Goal: Task Accomplishment & Management: Complete application form

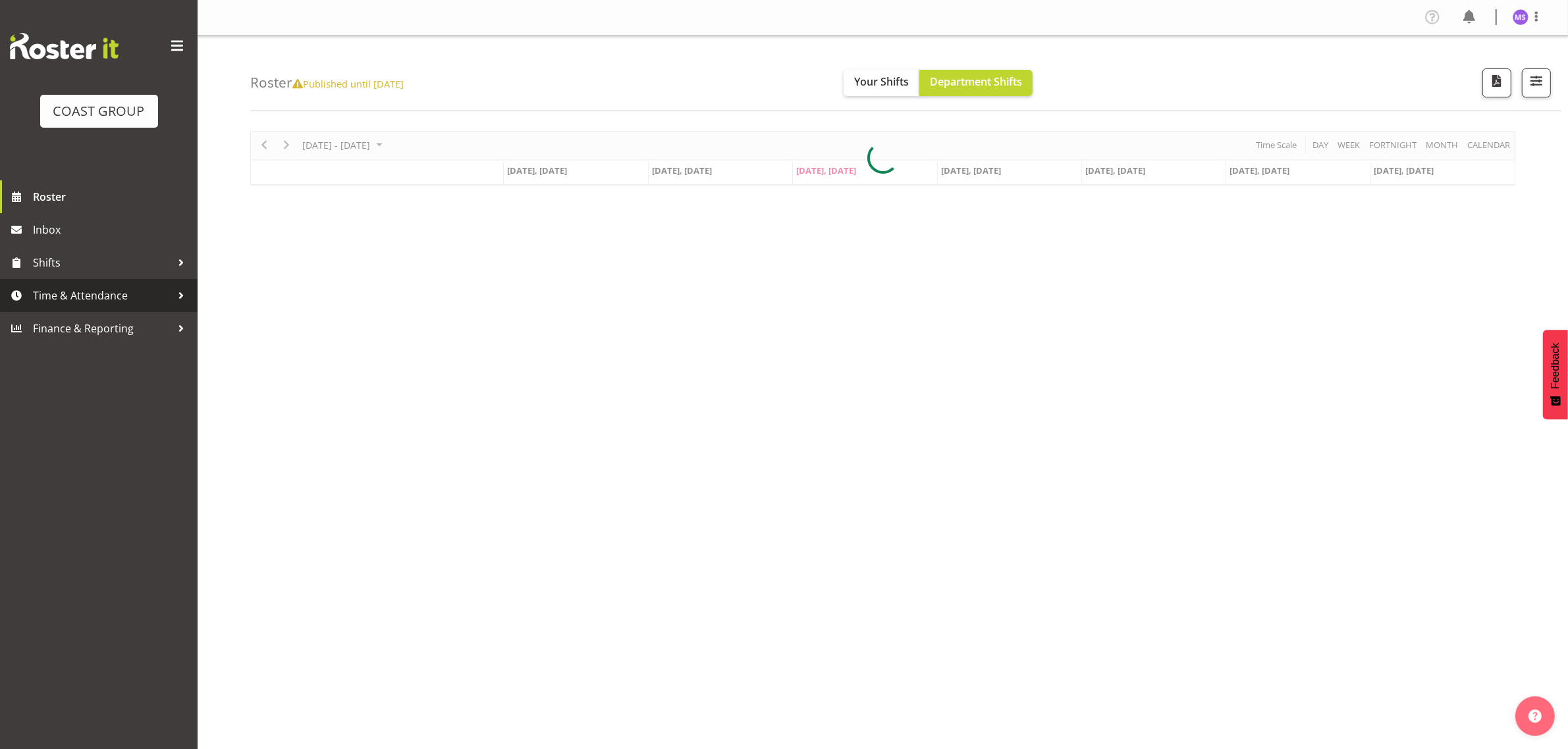
click at [146, 295] on span "Time & Attendance" at bounding box center [102, 295] width 138 height 20
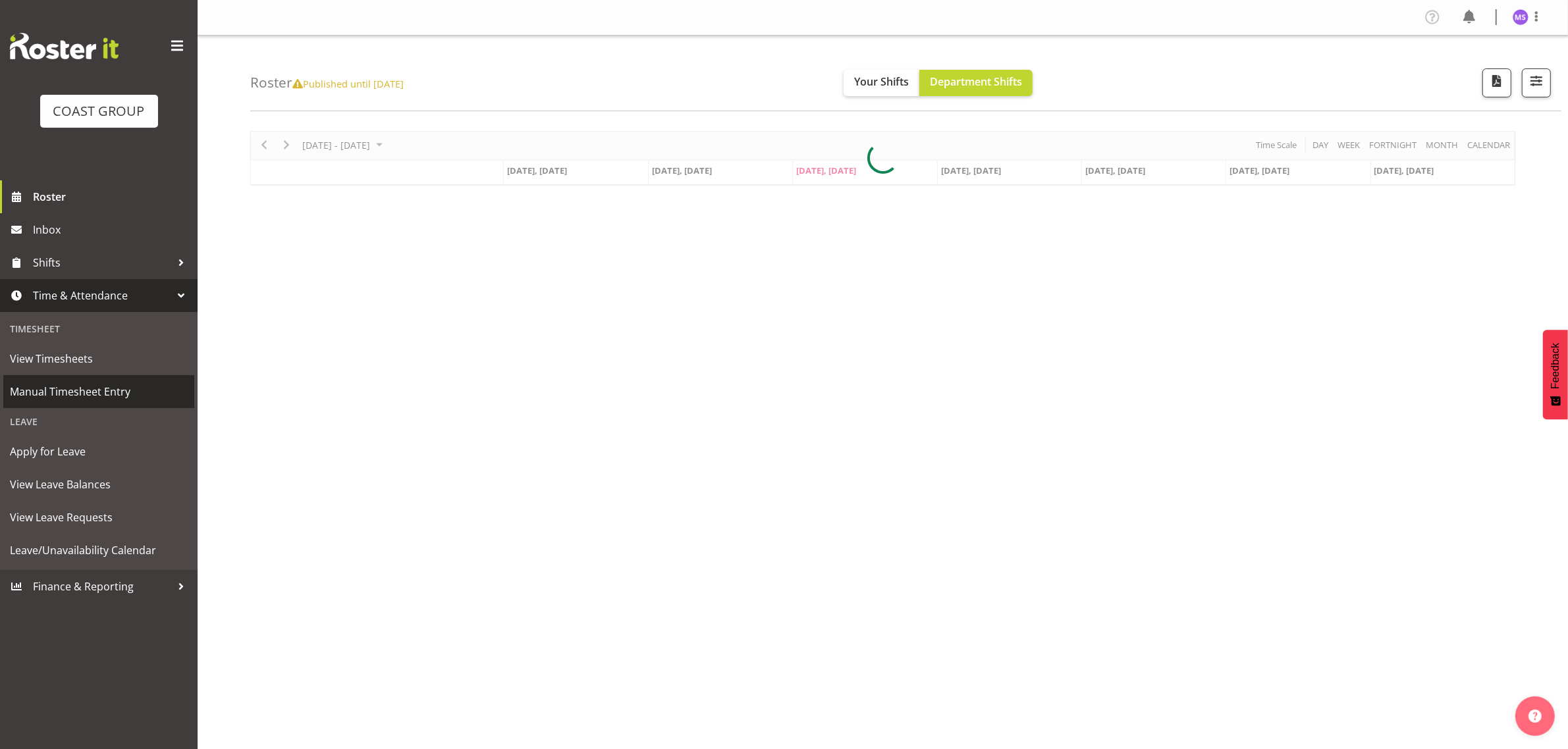
click at [107, 389] on span "Manual Timesheet Entry" at bounding box center [99, 392] width 178 height 20
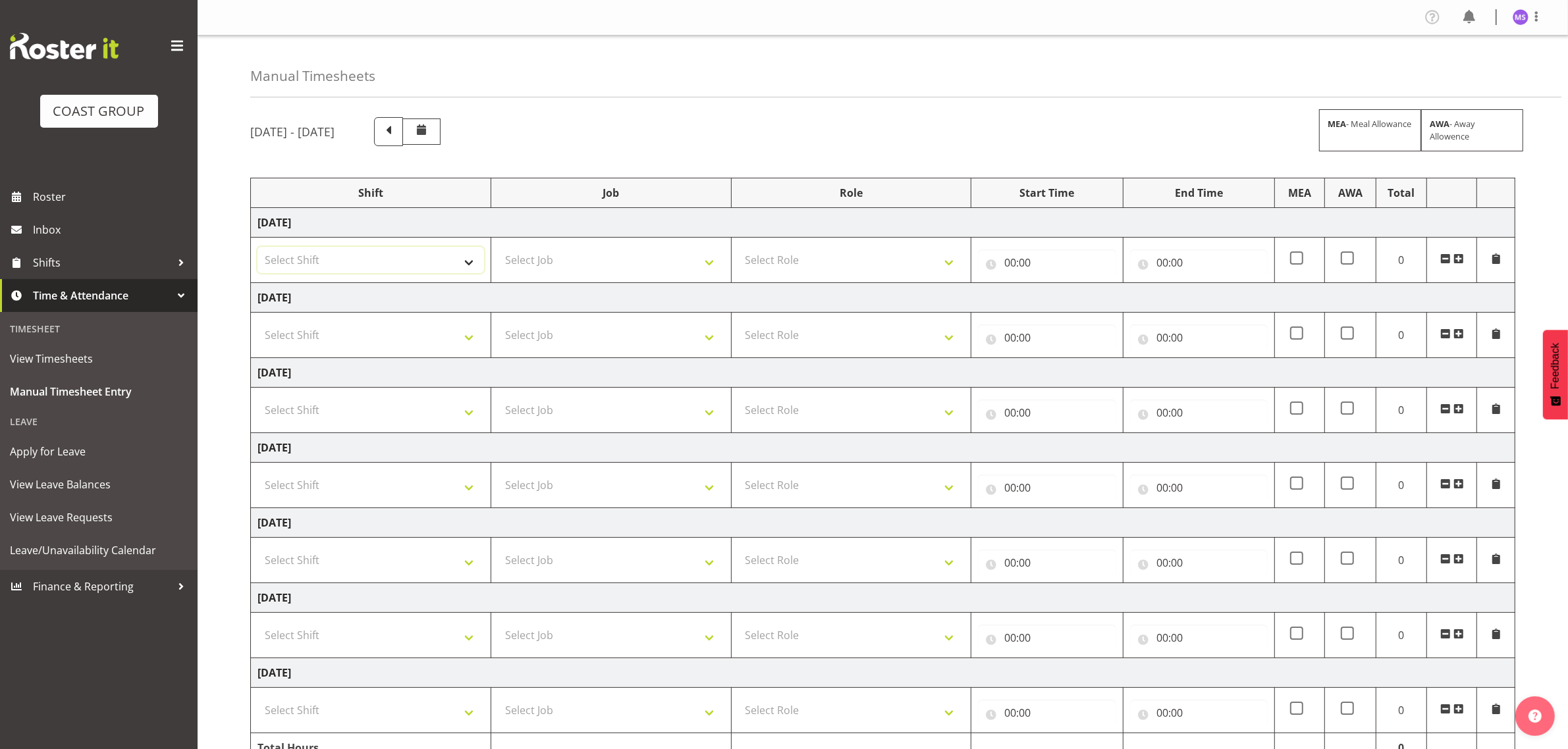
click at [362, 255] on select "Select Shift D+B @ [PERSON_NAME] D+B Build D+B Build NZACA D+B Build Tech Day […" at bounding box center [370, 260] width 226 height 27
select select "1321"
click at [257, 247] on select "Select Shift D+B @ [PERSON_NAME] D+B Build D+B Build NZACA D+B Build Tech Day […" at bounding box center [370, 260] width 226 height 27
click at [589, 261] on select "Select Job 1 Carlton Events 1 [PERSON_NAME][GEOGRAPHIC_DATA] 1 [PERSON_NAME][GE…" at bounding box center [611, 260] width 226 height 27
select select "10735"
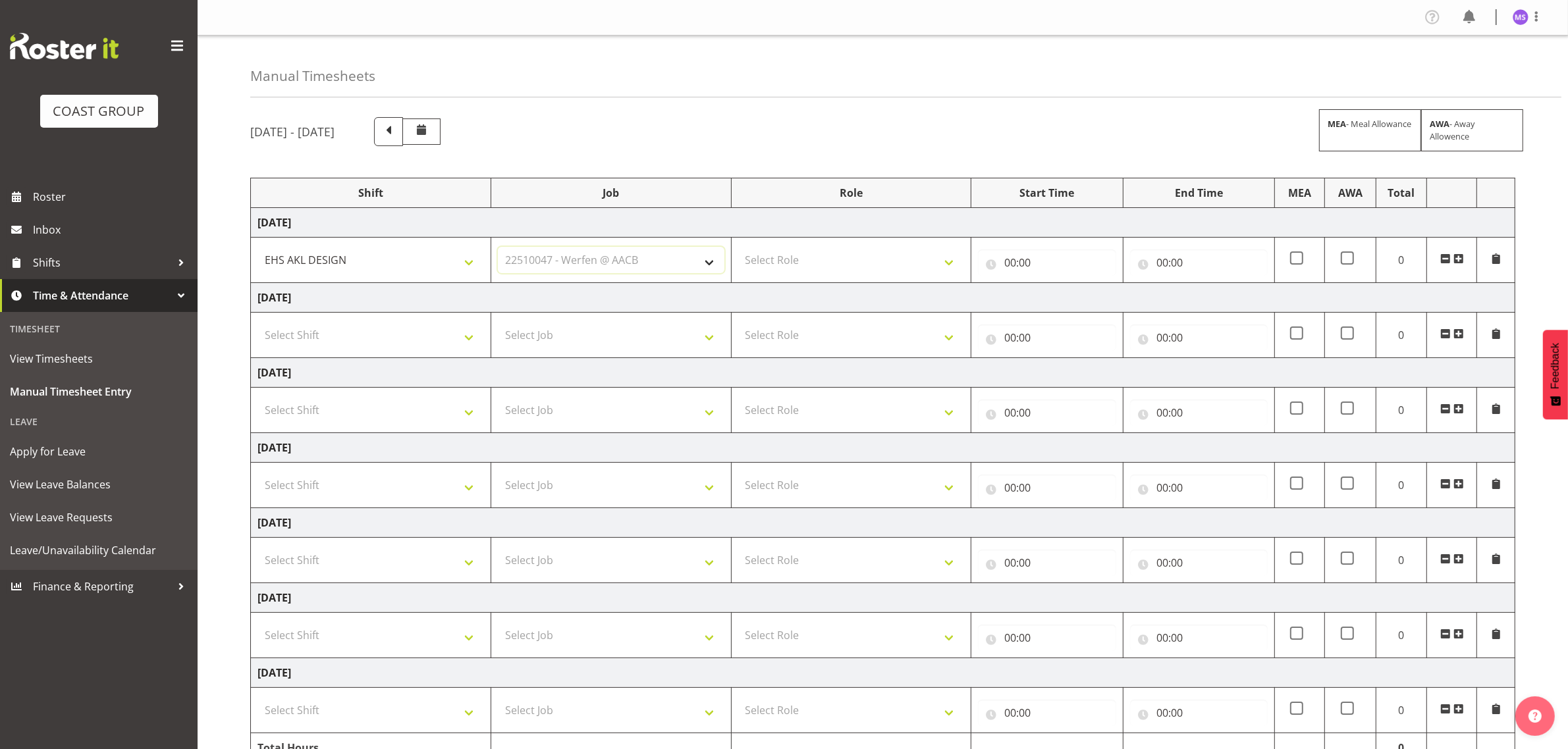
click at [498, 247] on select "Select Job 1 Carlton Events 1 [PERSON_NAME][GEOGRAPHIC_DATA] 1 [PERSON_NAME][GE…" at bounding box center [611, 260] width 226 height 27
click at [816, 262] on select "Select Role DESIGNER Designer" at bounding box center [851, 260] width 226 height 27
select select "215"
click at [738, 247] on select "Select Role DESIGNER Designer" at bounding box center [851, 260] width 226 height 27
click at [1011, 263] on input "00:00" at bounding box center [1046, 263] width 137 height 27
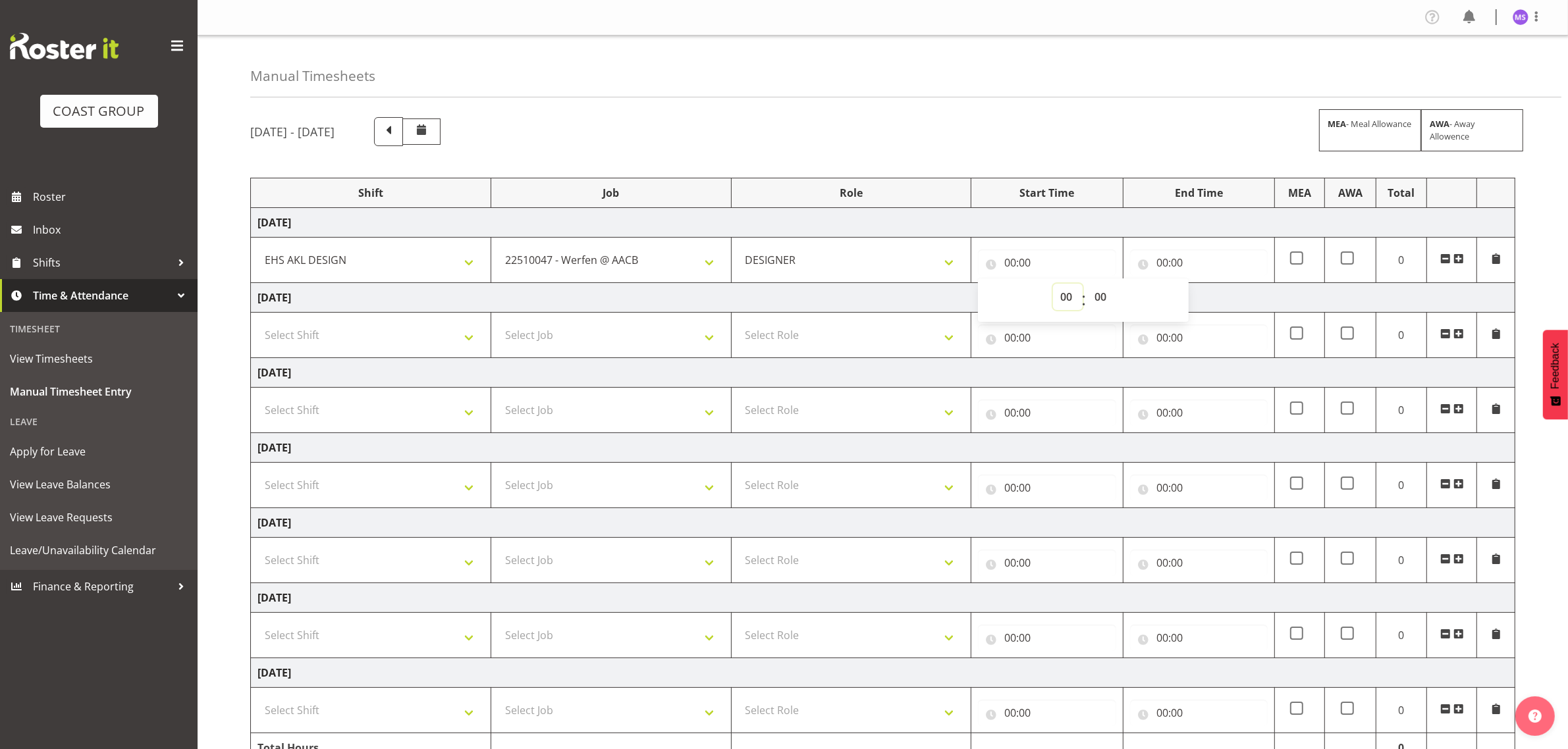
click at [1064, 295] on select "00 01 02 03 04 05 06 07 08 09 10 11 12 13 14 15 16 17 18 19 20 21 22 23" at bounding box center [1068, 297] width 30 height 27
select select "7"
click at [1053, 285] on select "00 01 02 03 04 05 06 07 08 09 10 11 12 13 14 15 16 17 18 19 20 21 22 23" at bounding box center [1068, 297] width 30 height 27
type input "07:00"
click at [1097, 291] on select "00 01 02 03 04 05 06 07 08 09 10 11 12 13 14 15 16 17 18 19 20 21 22 23 24 25 2…" at bounding box center [1102, 297] width 30 height 27
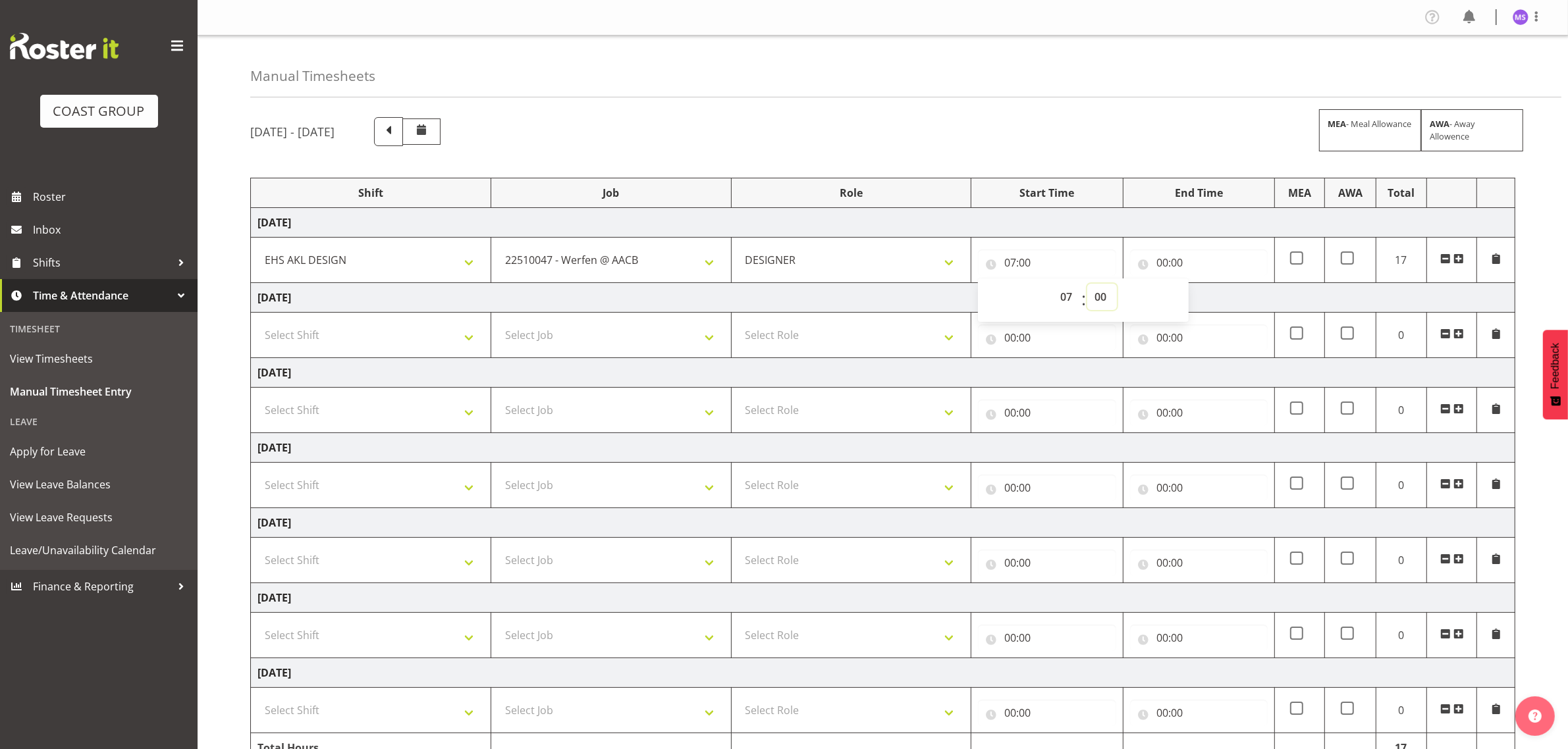
select select "30"
click at [1087, 285] on select "00 01 02 03 04 05 06 07 08 09 10 11 12 13 14 15 16 17 18 19 20 21 22 23 24 25 2…" at bounding box center [1102, 297] width 30 height 27
type input "07:30"
click at [1174, 260] on input "00:00" at bounding box center [1198, 263] width 137 height 27
click at [1218, 291] on select "00 01 02 03 04 05 06 07 08 09 10 11 12 13 14 15 16 17 18 19 20 21 22 23" at bounding box center [1220, 297] width 30 height 27
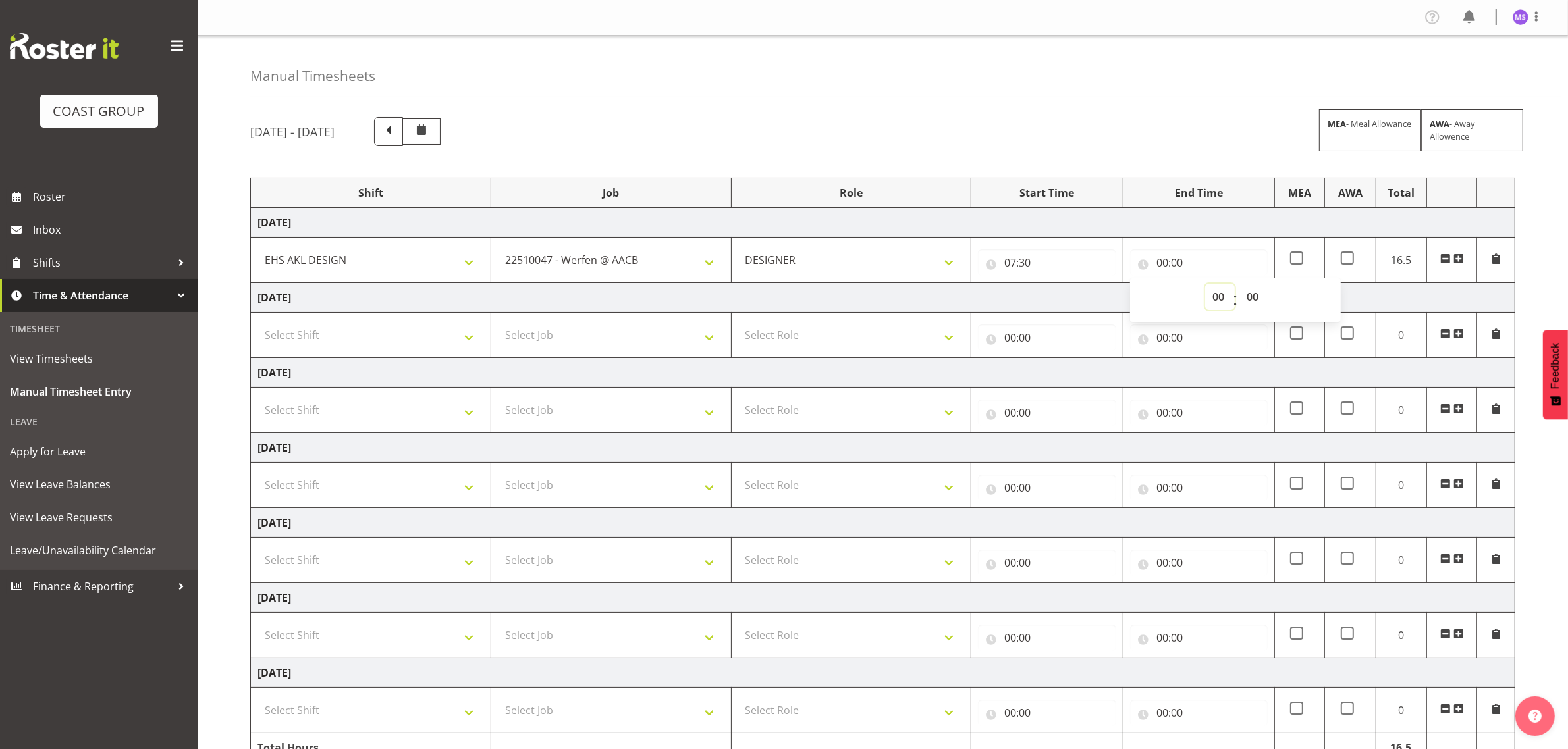
select select "9"
click at [1205, 285] on select "00 01 02 03 04 05 06 07 08 09 10 11 12 13 14 15 16 17 18 19 20 21 22 23" at bounding box center [1220, 297] width 30 height 27
type input "09:00"
click at [1455, 260] on span at bounding box center [1458, 259] width 11 height 11
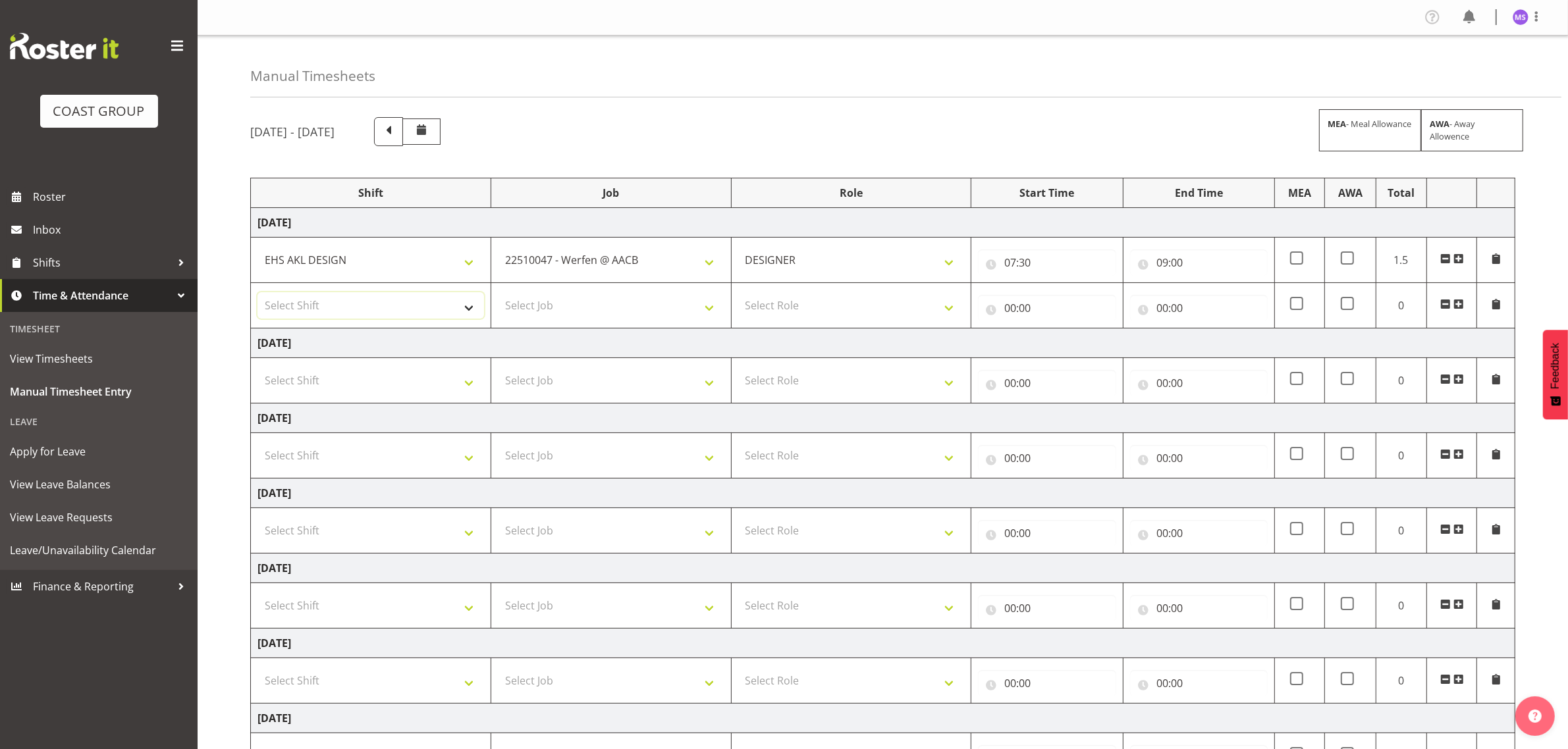
click at [289, 310] on select "Select Shift D+B @ [PERSON_NAME] D+B Build D+B Build NZACA D+B Build Tech Day […" at bounding box center [370, 305] width 226 height 27
select select "1321"
click at [257, 293] on select "Select Shift D+B @ [PERSON_NAME] D+B Build D+B Build NZACA D+B Build Tech Day […" at bounding box center [370, 305] width 226 height 27
click at [599, 305] on select "Select Job 1 Carlton Events 1 [PERSON_NAME][GEOGRAPHIC_DATA] 1 [PERSON_NAME][GE…" at bounding box center [611, 305] width 226 height 27
select select "10724"
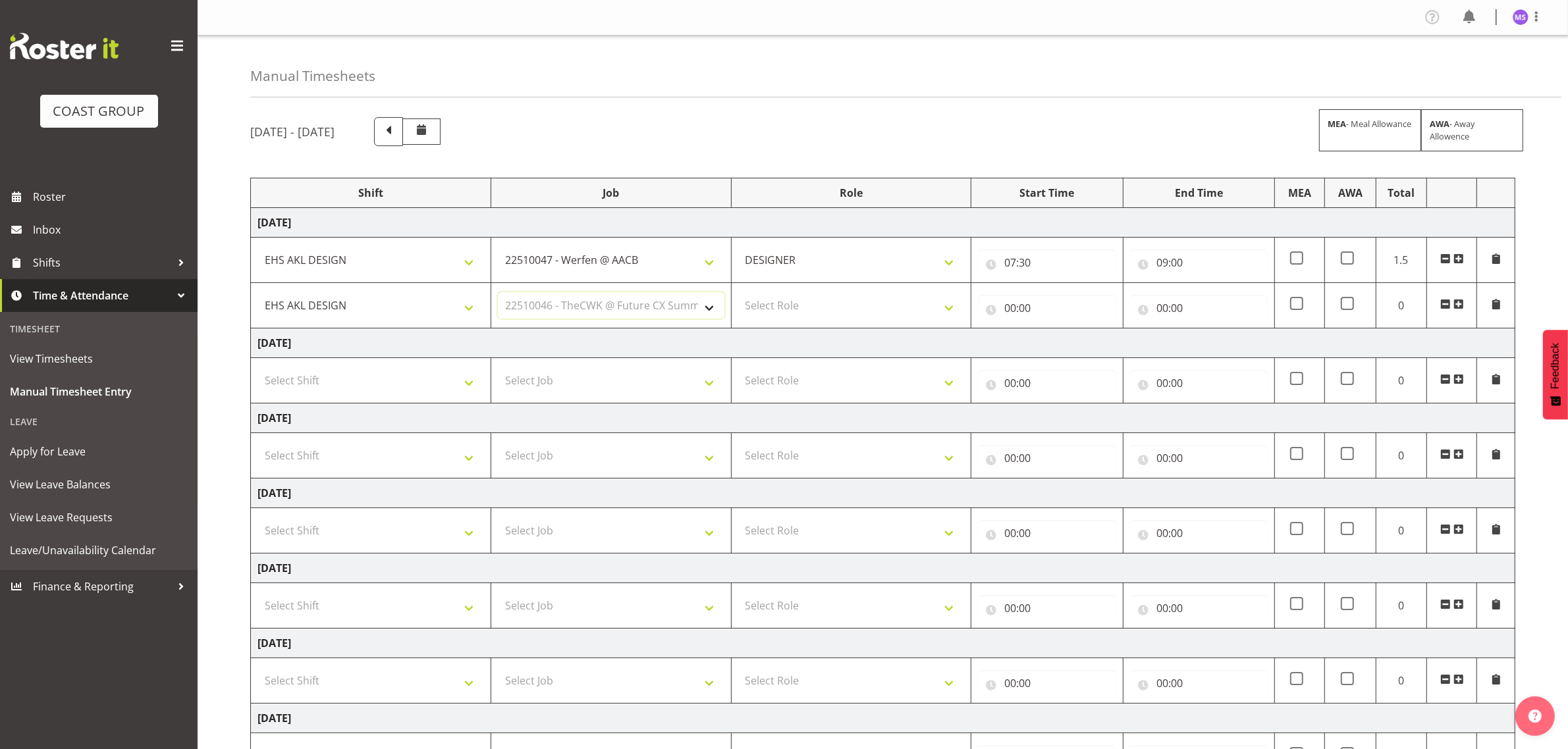
click at [498, 293] on select "Select Job 1 Carlton Events 1 [PERSON_NAME][GEOGRAPHIC_DATA] 1 [PERSON_NAME][GE…" at bounding box center [611, 305] width 226 height 27
click at [789, 314] on select "Select Role DESIGNER Designer" at bounding box center [851, 305] width 226 height 27
select select "215"
click at [738, 293] on select "Select Role DESIGNER Designer" at bounding box center [851, 305] width 226 height 27
click at [1019, 307] on input "00:00" at bounding box center [1046, 308] width 137 height 27
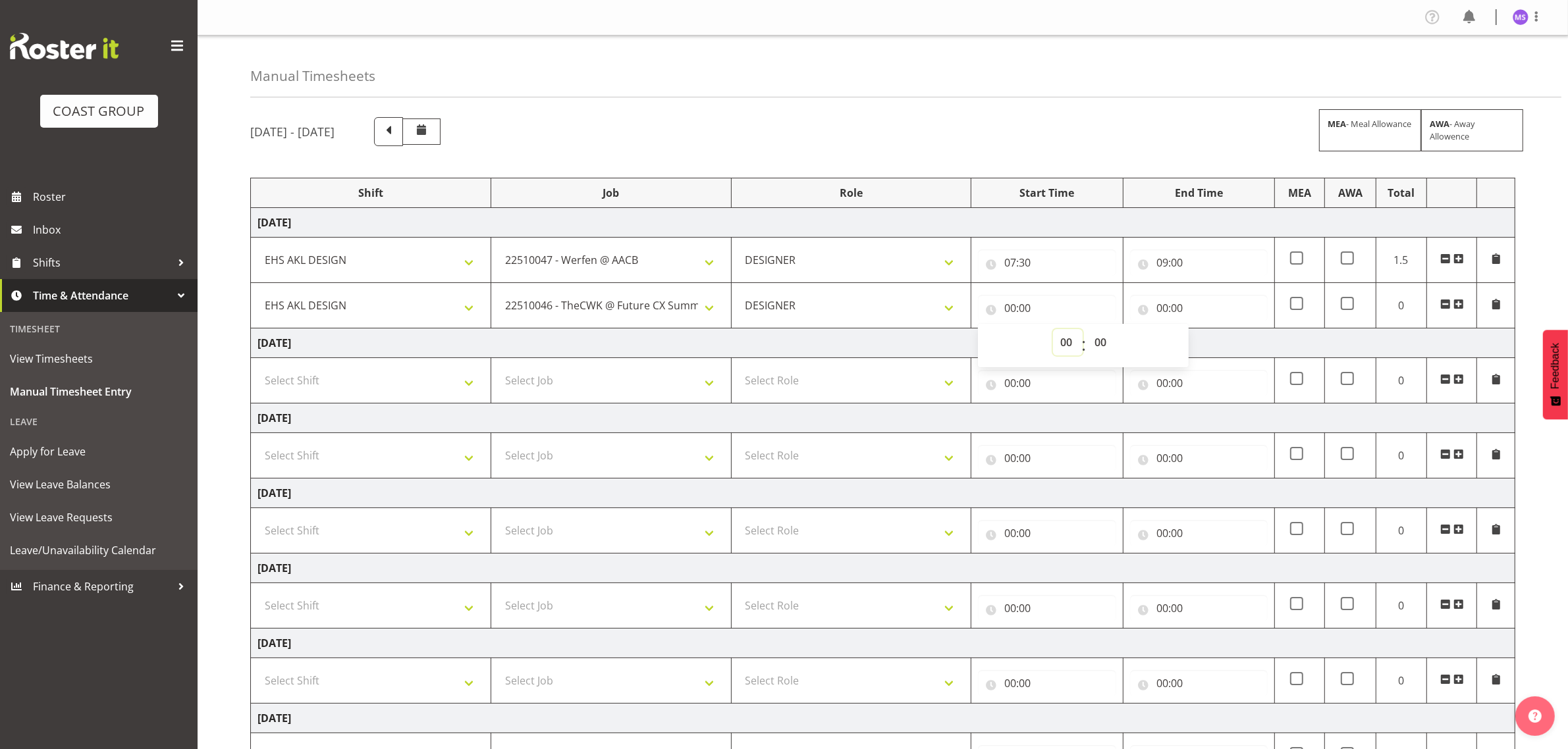
click at [1067, 342] on select "00 01 02 03 04 05 06 07 08 09 10 11 12 13 14 15 16 17 18 19 20 21 22 23" at bounding box center [1068, 343] width 30 height 27
select select "9"
click at [1053, 330] on select "00 01 02 03 04 05 06 07 08 09 10 11 12 13 14 15 16 17 18 19 20 21 22 23" at bounding box center [1068, 343] width 30 height 27
type input "09:00"
click at [1177, 311] on input "00:00" at bounding box center [1198, 308] width 137 height 27
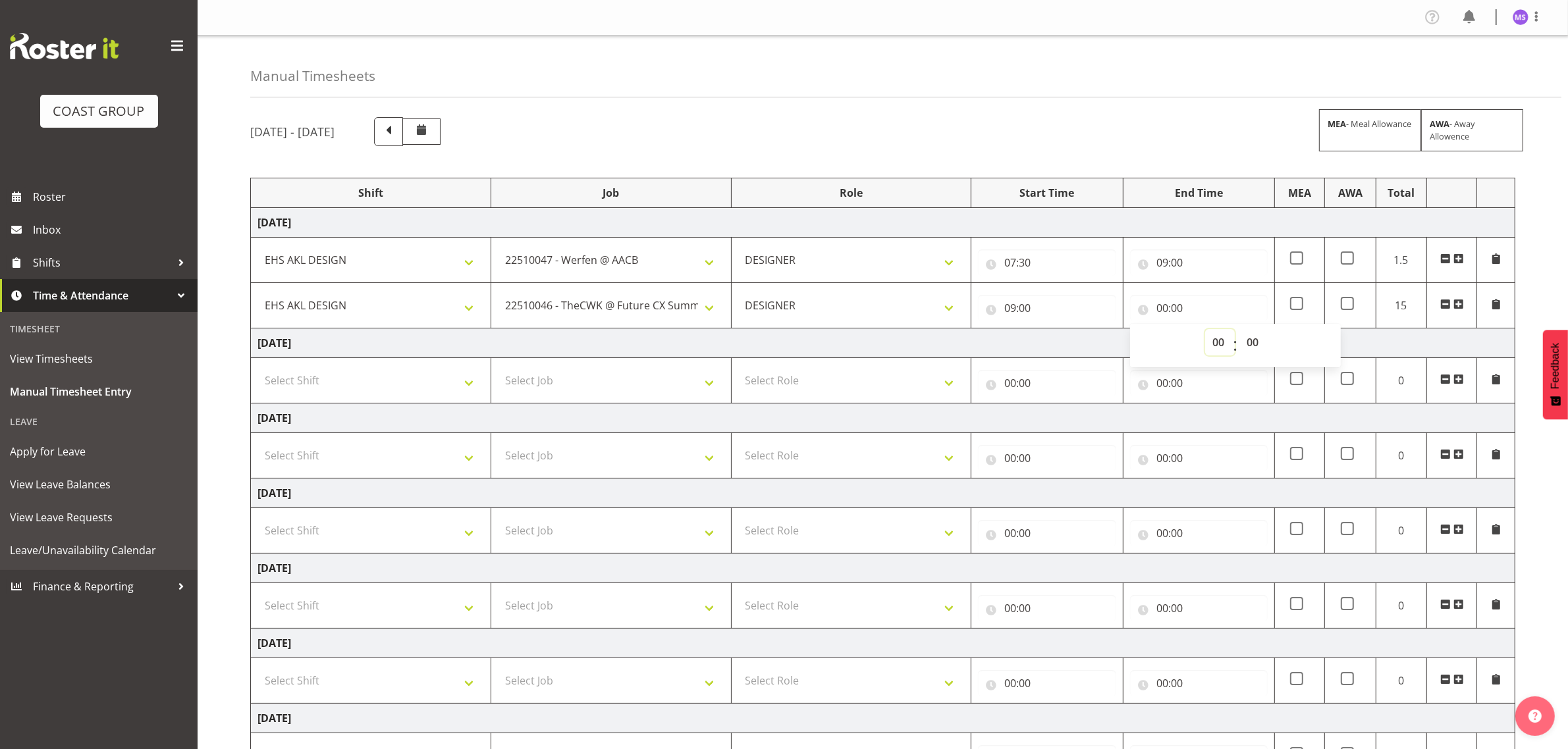
click at [1220, 341] on select "00 01 02 03 04 05 06 07 08 09 10 11 12 13 14 15 16 17 18 19 20 21 22 23" at bounding box center [1220, 343] width 30 height 27
select select "11"
click at [1205, 330] on select "00 01 02 03 04 05 06 07 08 09 10 11 12 13 14 15 16 17 18 19 20 21 22 23" at bounding box center [1220, 343] width 30 height 27
type input "11:00"
click at [1461, 305] on span at bounding box center [1458, 304] width 11 height 11
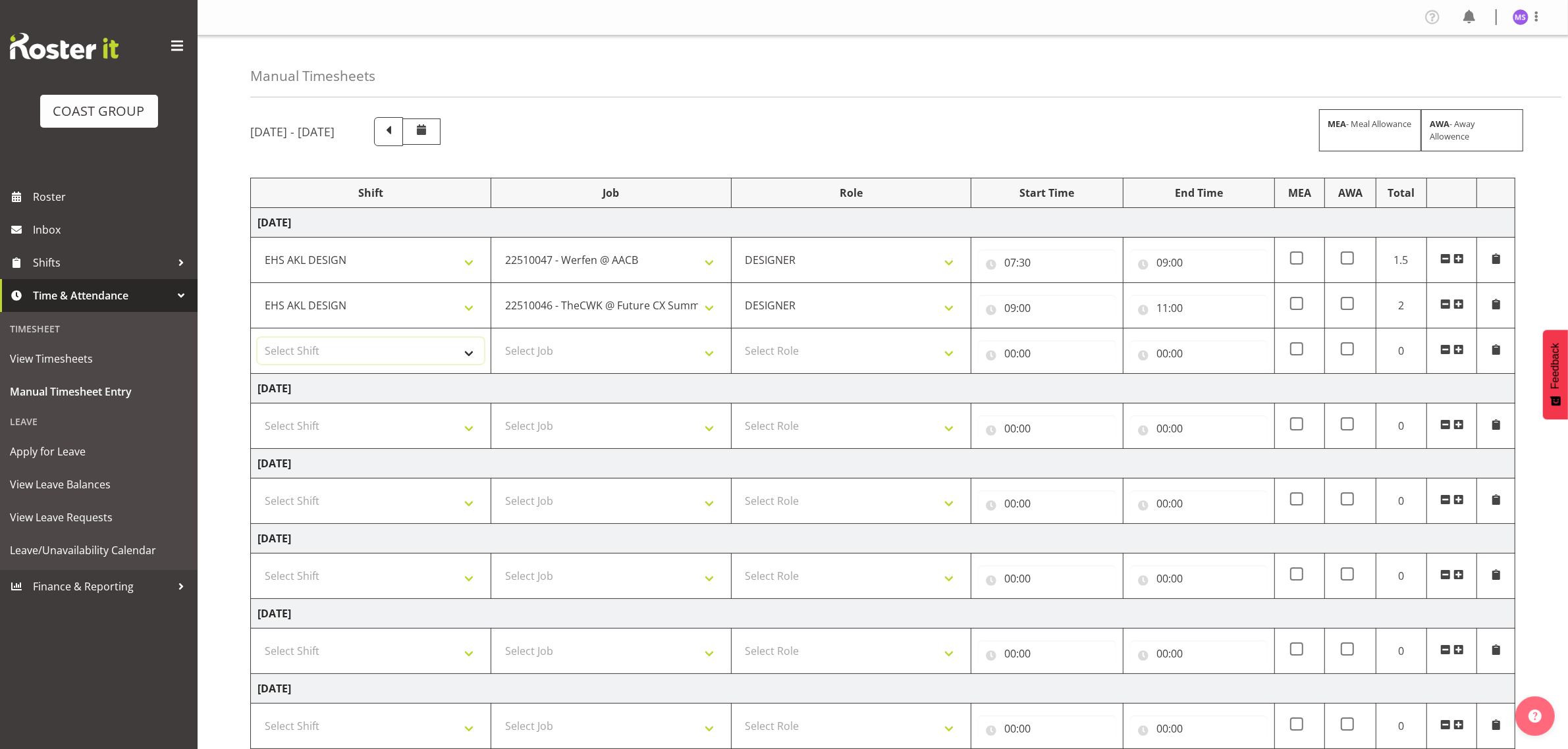
click at [409, 351] on select "Select Shift D+B @ [PERSON_NAME] D+B Build D+B Build NZACA D+B Build Tech Day […" at bounding box center [370, 351] width 226 height 27
select select "1321"
click at [257, 339] on select "Select Shift D+B @ [PERSON_NAME] D+B Build D+B Build NZACA D+B Build Tech Day […" at bounding box center [370, 351] width 226 height 27
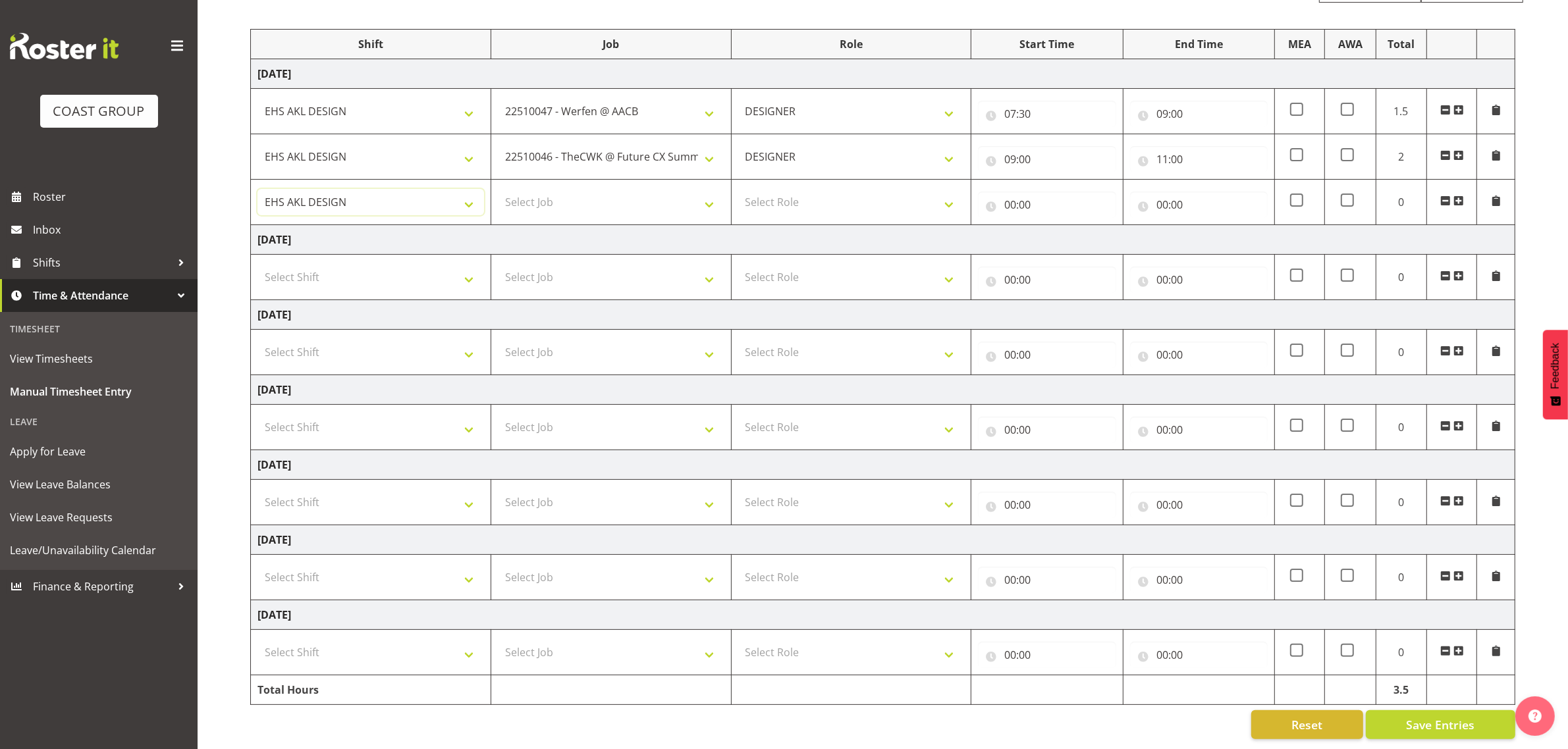
scroll to position [165, 0]
click at [559, 195] on select "Select Job 1 Carlton Events 1 [PERSON_NAME][GEOGRAPHIC_DATA] 1 [PERSON_NAME][GE…" at bounding box center [611, 202] width 226 height 27
select select "10702"
click at [498, 189] on select "1 Carlton Events 1 [PERSON_NAME] 1 [PERSON_NAME][GEOGRAPHIC_DATA] 1 EHS WAREHOU…" at bounding box center [611, 202] width 226 height 27
click at [846, 194] on select "Select Role DESIGNER Designer" at bounding box center [851, 202] width 226 height 27
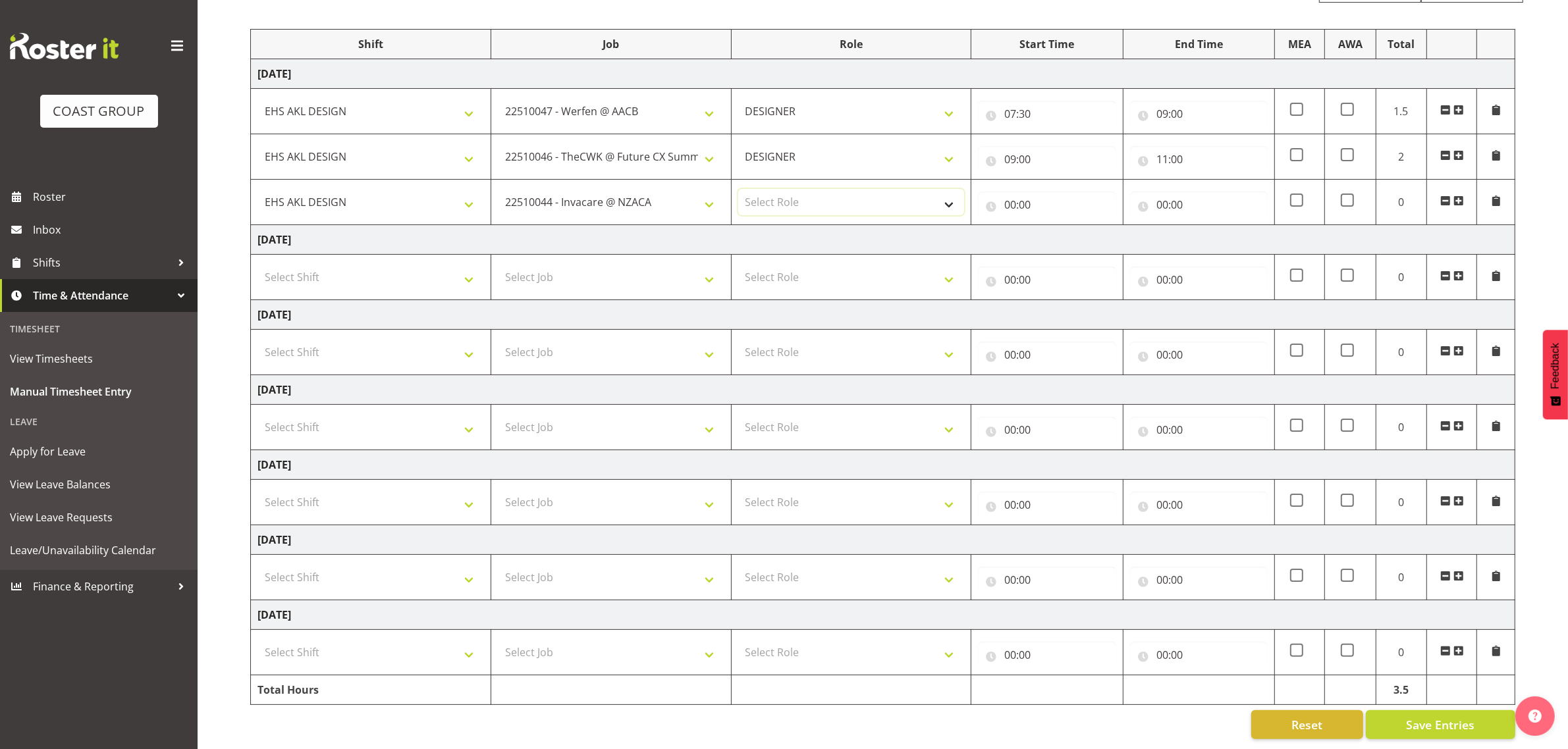
select select "215"
click at [738, 189] on select "Select Role DESIGNER Designer" at bounding box center [851, 202] width 226 height 27
click at [1018, 191] on input "00:00" at bounding box center [1046, 205] width 137 height 27
click at [1064, 226] on select "00 01 02 03 04 05 06 07 08 09 10 11 12 13 14 15 16 17 18 19 20 21 22 23" at bounding box center [1068, 239] width 30 height 27
select select "11"
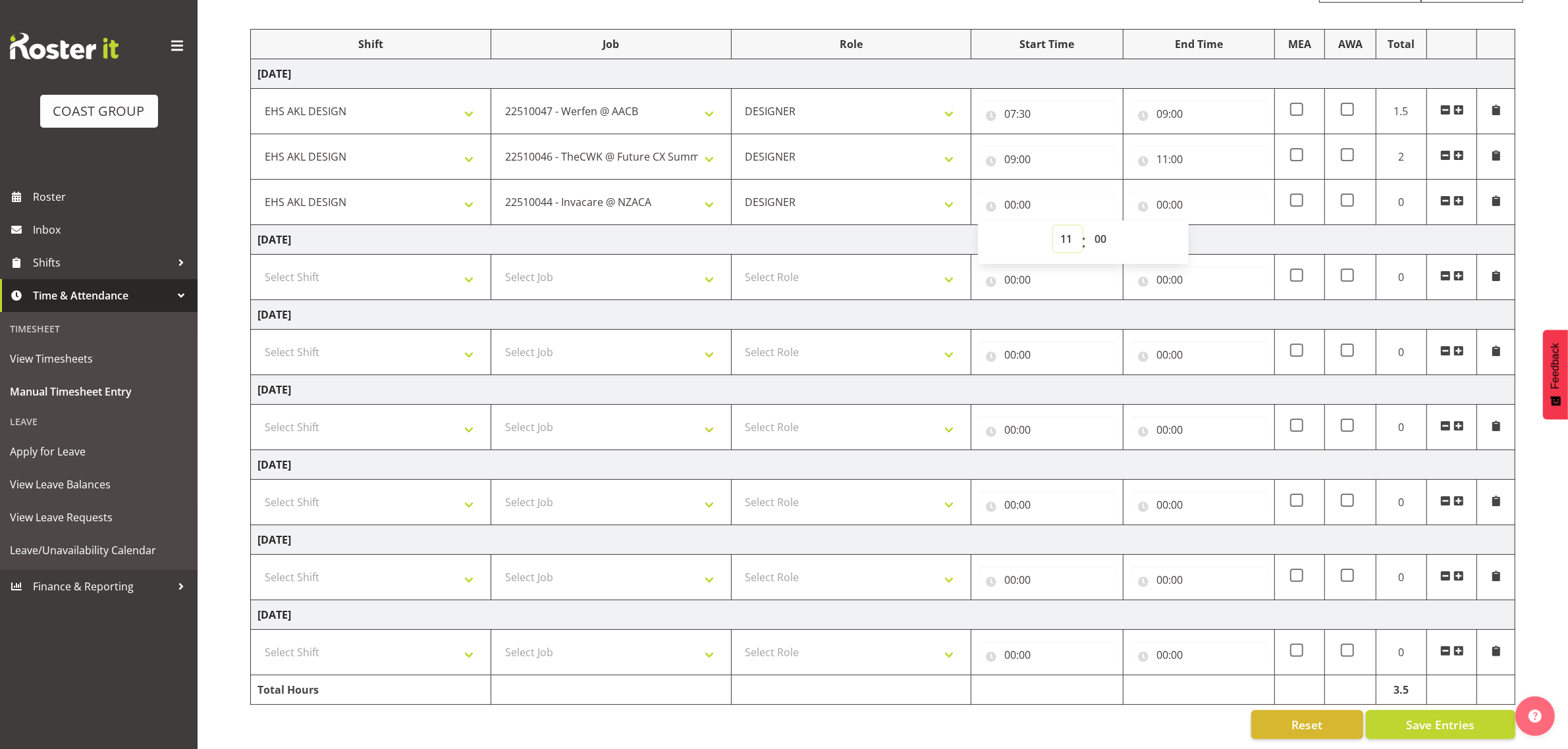
click at [1053, 226] on select "00 01 02 03 04 05 06 07 08 09 10 11 12 13 14 15 16 17 18 19 20 21 22 23" at bounding box center [1068, 239] width 30 height 27
type input "11:00"
click at [1164, 194] on input "00:00" at bounding box center [1198, 205] width 137 height 27
click at [1215, 226] on select "00 01 02 03 04 05 06 07 08 09 10 11 12 13 14 15 16 17 18 19 20 21 22 23" at bounding box center [1220, 239] width 30 height 27
select select "12"
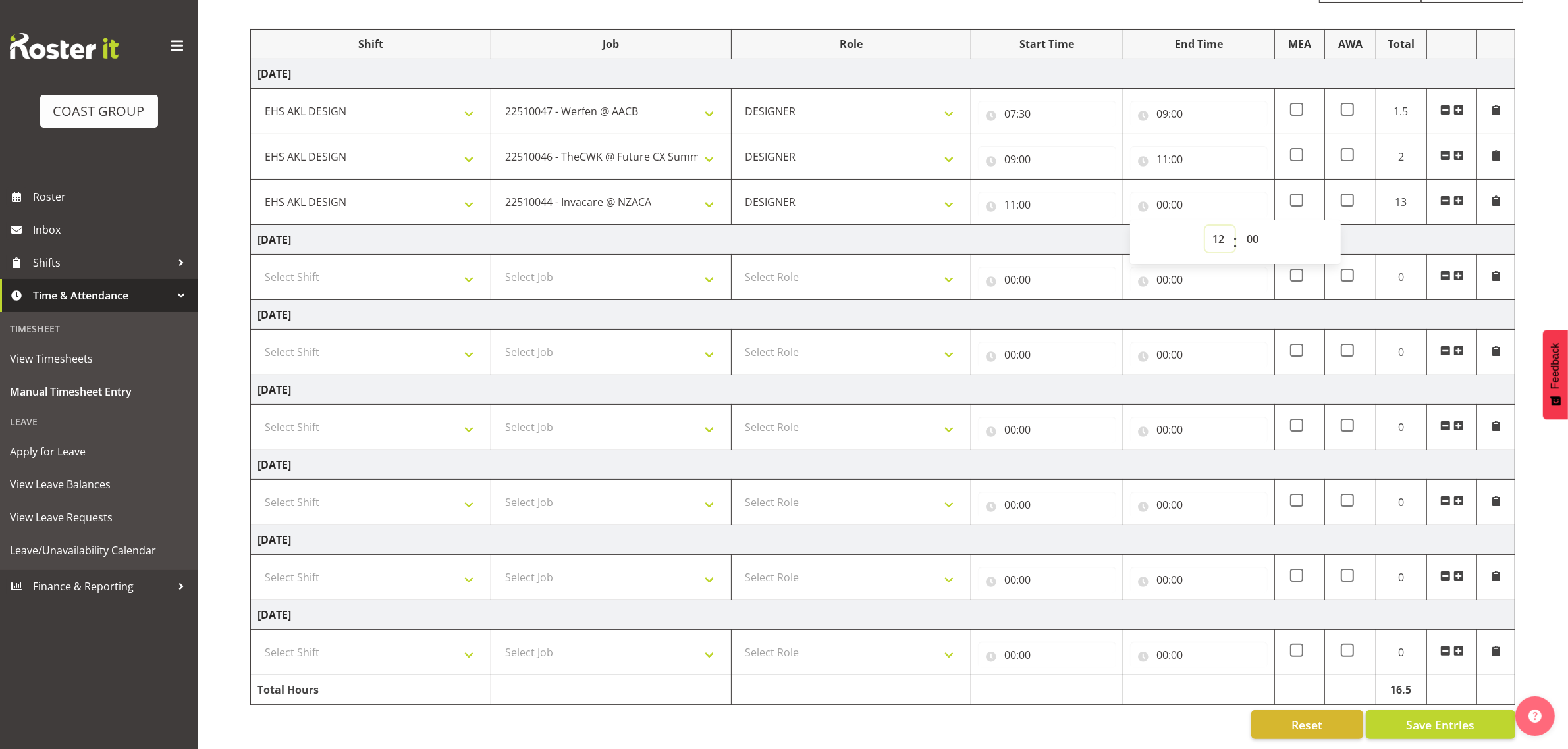
click at [1205, 226] on select "00 01 02 03 04 05 06 07 08 09 10 11 12 13 14 15 16 17 18 19 20 21 22 23" at bounding box center [1220, 239] width 30 height 27
type input "12:00"
click at [1454, 196] on span at bounding box center [1458, 201] width 11 height 11
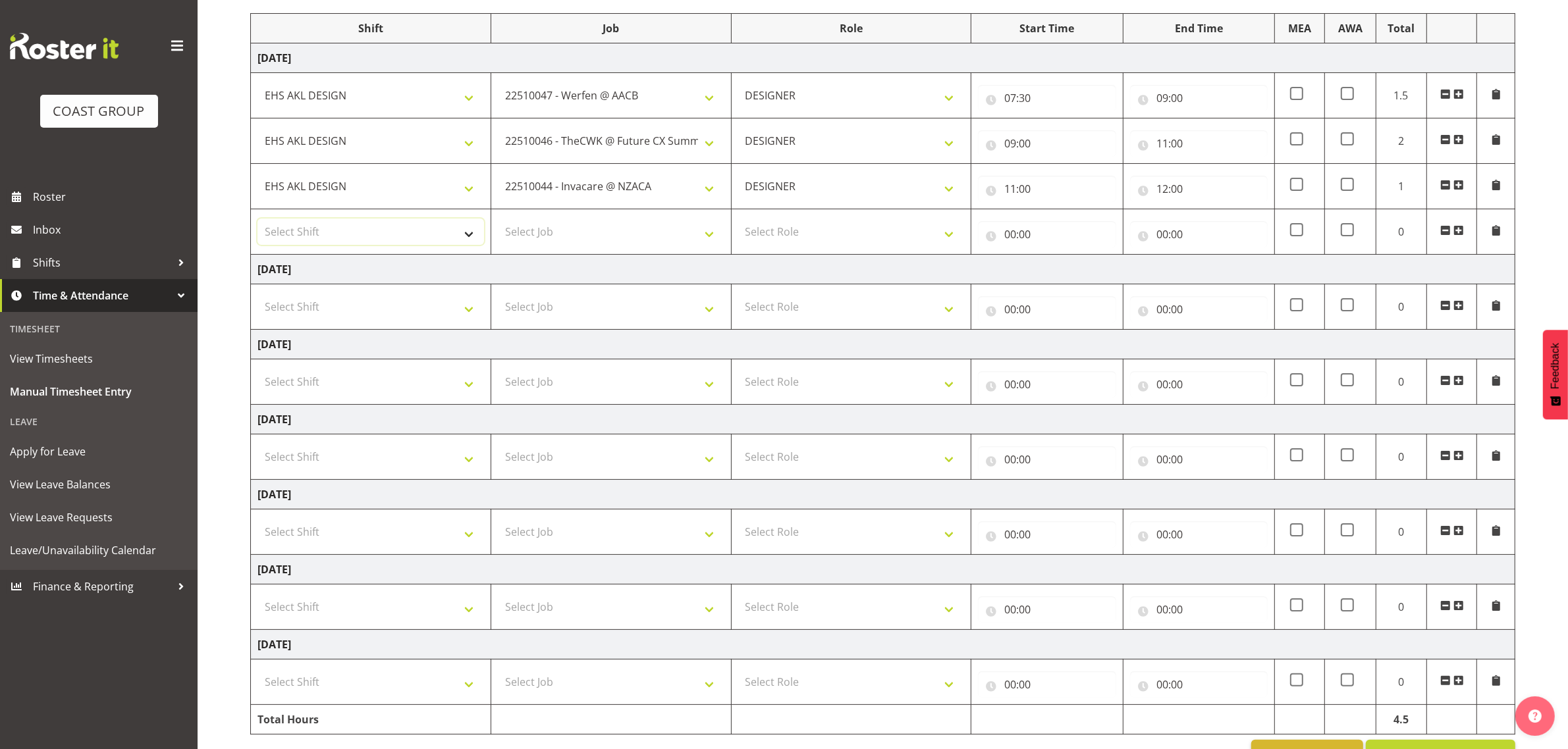
click at [355, 231] on select "Select Shift D+B @ [PERSON_NAME] D+B Build D+B Build NZACA D+B Build Tech Day […" at bounding box center [370, 232] width 226 height 27
select select "1321"
click at [257, 220] on select "Select Shift D+B @ [PERSON_NAME] D+B Build D+B Build NZACA D+B Build Tech Day […" at bounding box center [370, 232] width 226 height 27
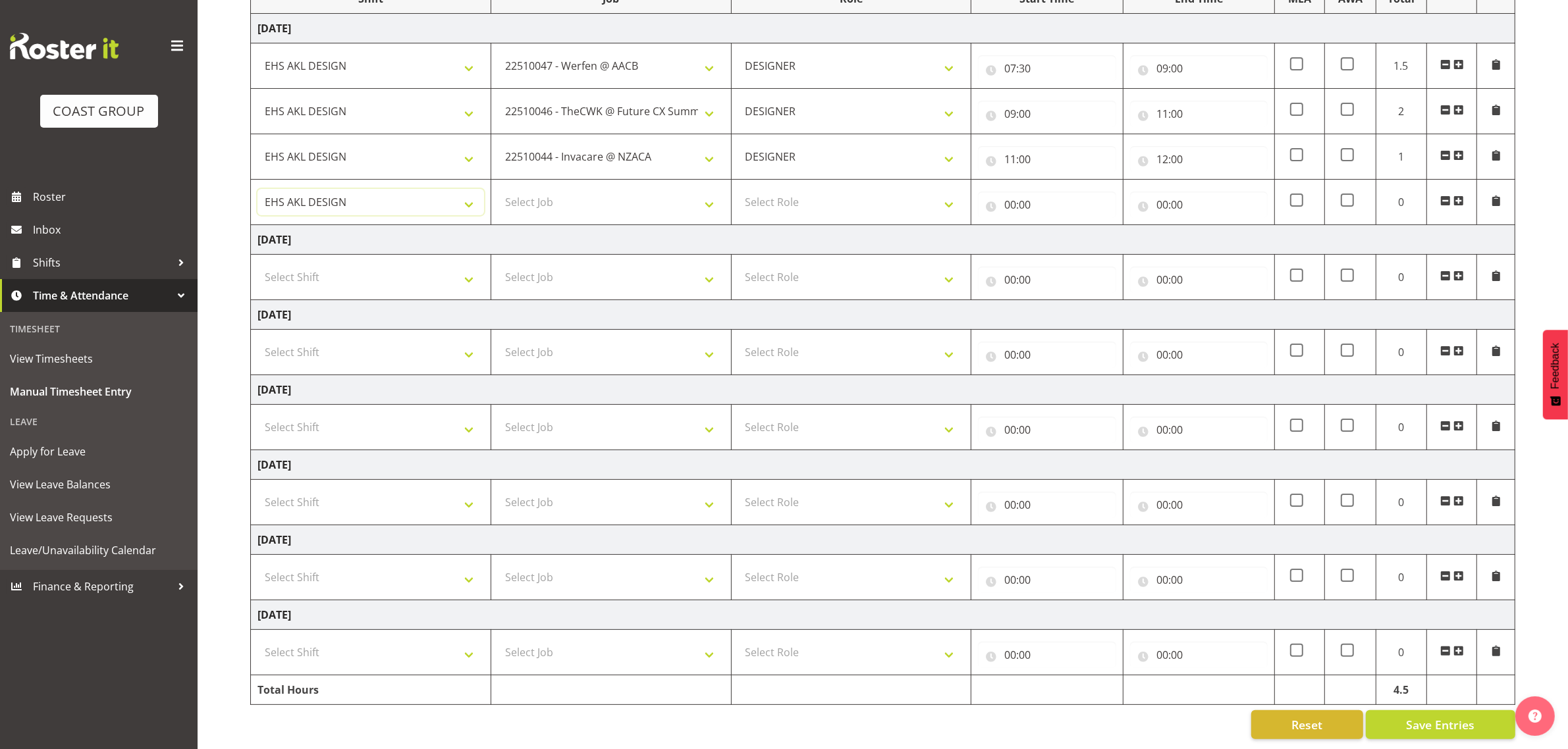
scroll to position [210, 0]
click at [542, 191] on select "Select Job 1 Carlton Events 1 [PERSON_NAME][GEOGRAPHIC_DATA] 1 [PERSON_NAME][GE…" at bounding box center [611, 202] width 226 height 27
select select "10552"
click at [498, 189] on select "Select Job 1 Carlton Events 1 [PERSON_NAME][GEOGRAPHIC_DATA] 1 [PERSON_NAME][GE…" at bounding box center [611, 202] width 226 height 27
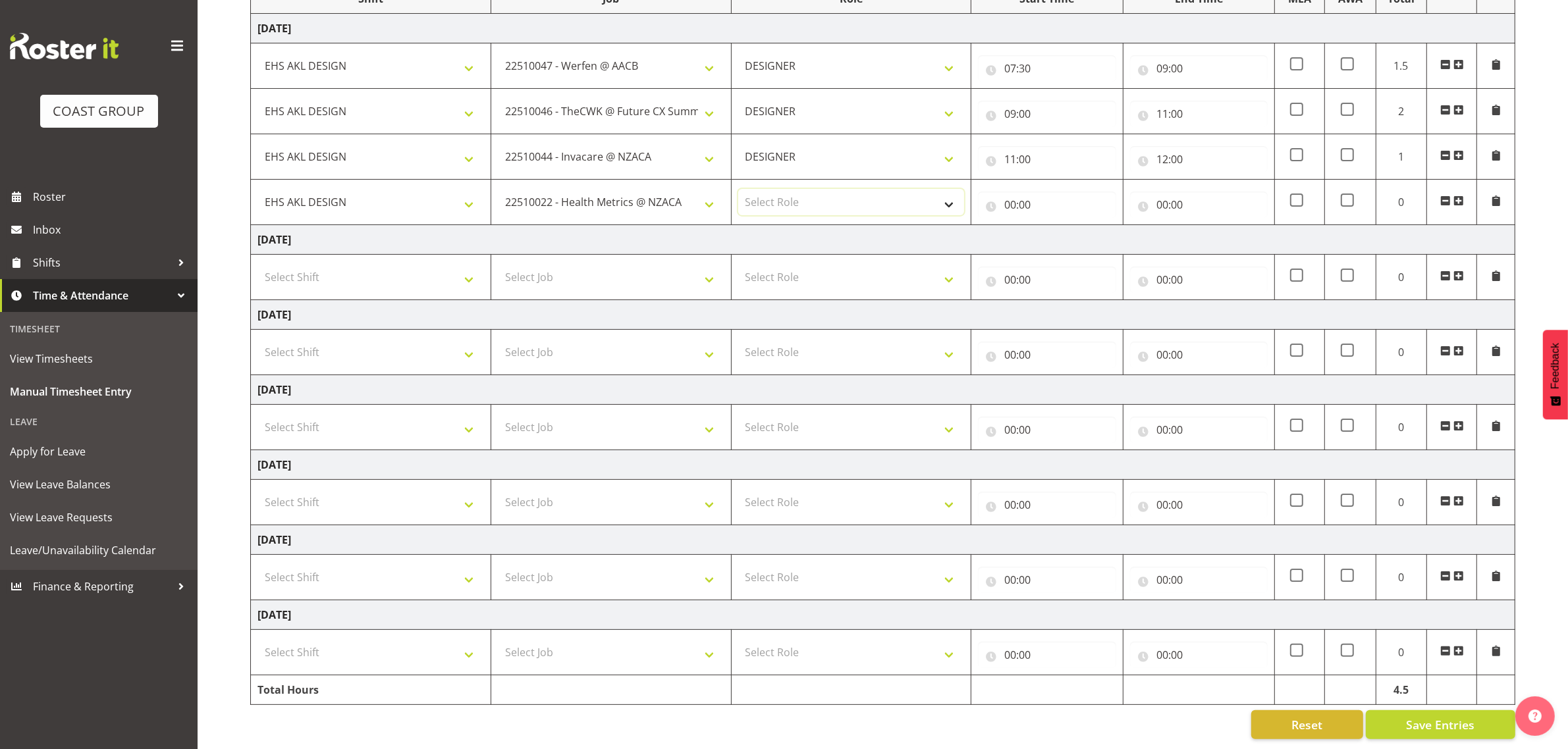
click at [821, 194] on select "Select Role DESIGNER Designer" at bounding box center [851, 202] width 226 height 27
select select "215"
click at [738, 189] on select "Select Role DESIGNER Designer" at bounding box center [851, 202] width 226 height 27
click at [1031, 191] on input "00:00" at bounding box center [1046, 205] width 137 height 27
click at [1065, 226] on select "00 01 02 03 04 05 06 07 08 09 10 11 12 13 14 15 16 17 18 19 20 21 22 23" at bounding box center [1068, 239] width 30 height 27
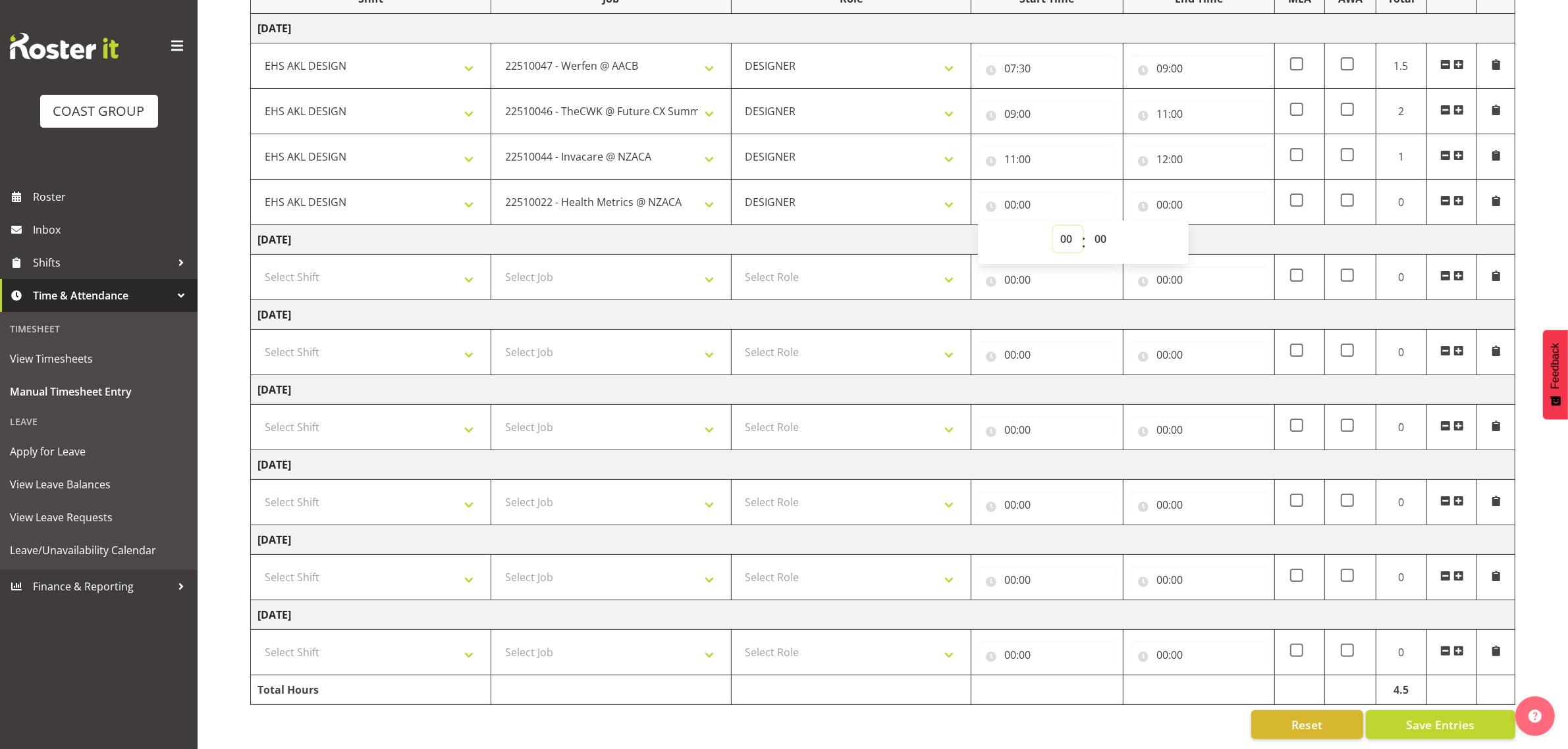
select select "12"
click at [1053, 226] on select "00 01 02 03 04 05 06 07 08 09 10 11 12 13 14 15 16 17 18 19 20 21 22 23" at bounding box center [1068, 239] width 30 height 27
type input "12:00"
click at [1165, 191] on input "00:00" at bounding box center [1198, 205] width 137 height 27
click at [1215, 226] on select "00 01 02 03 04 05 06 07 08 09 10 11 12 13 14 15 16 17 18 19 20 21 22 23" at bounding box center [1220, 239] width 30 height 27
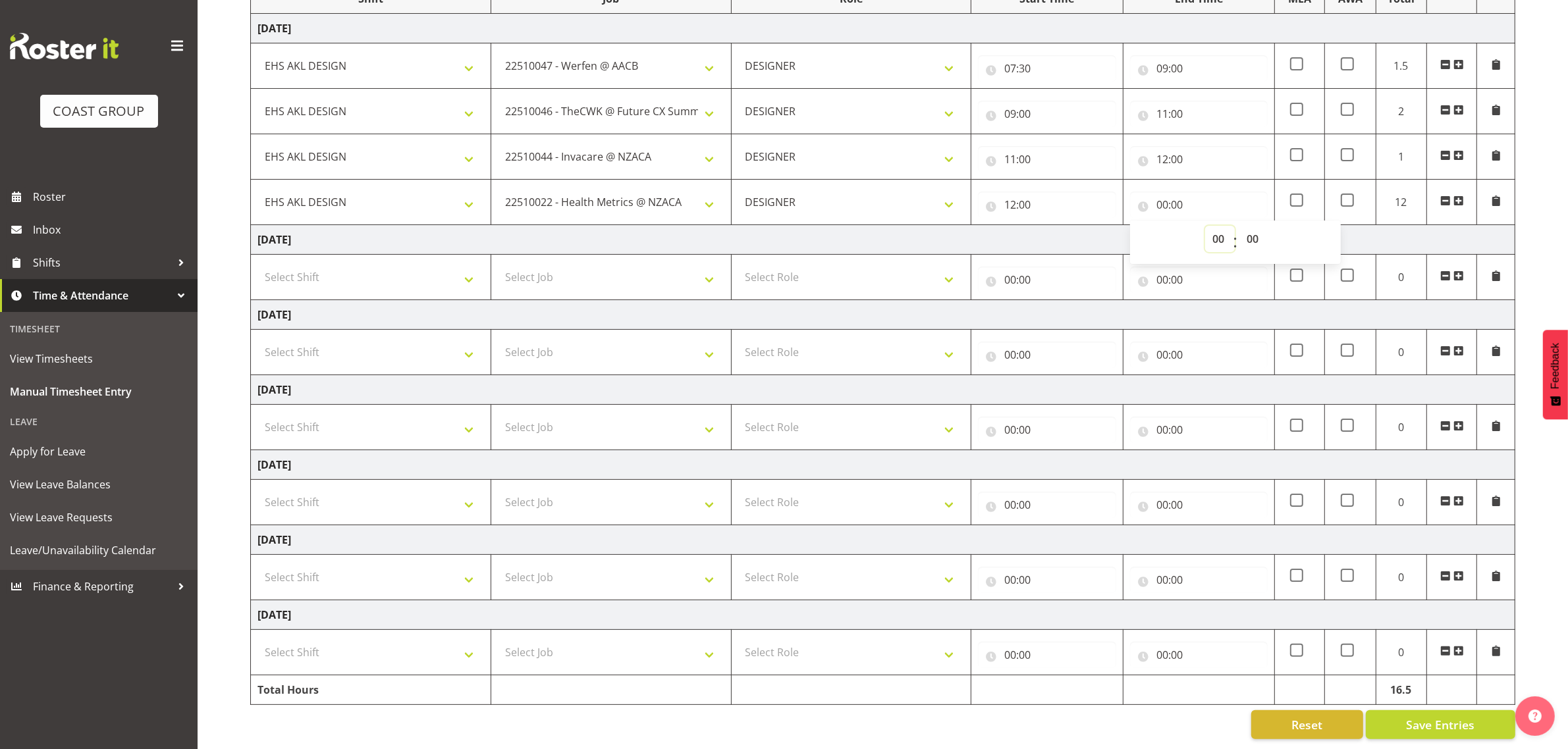
select select "13"
click at [1205, 226] on select "00 01 02 03 04 05 06 07 08 09 10 11 12 13 14 15 16 17 18 19 20 21 22 23" at bounding box center [1220, 239] width 30 height 27
type input "13:00"
click at [1457, 196] on span at bounding box center [1458, 201] width 11 height 11
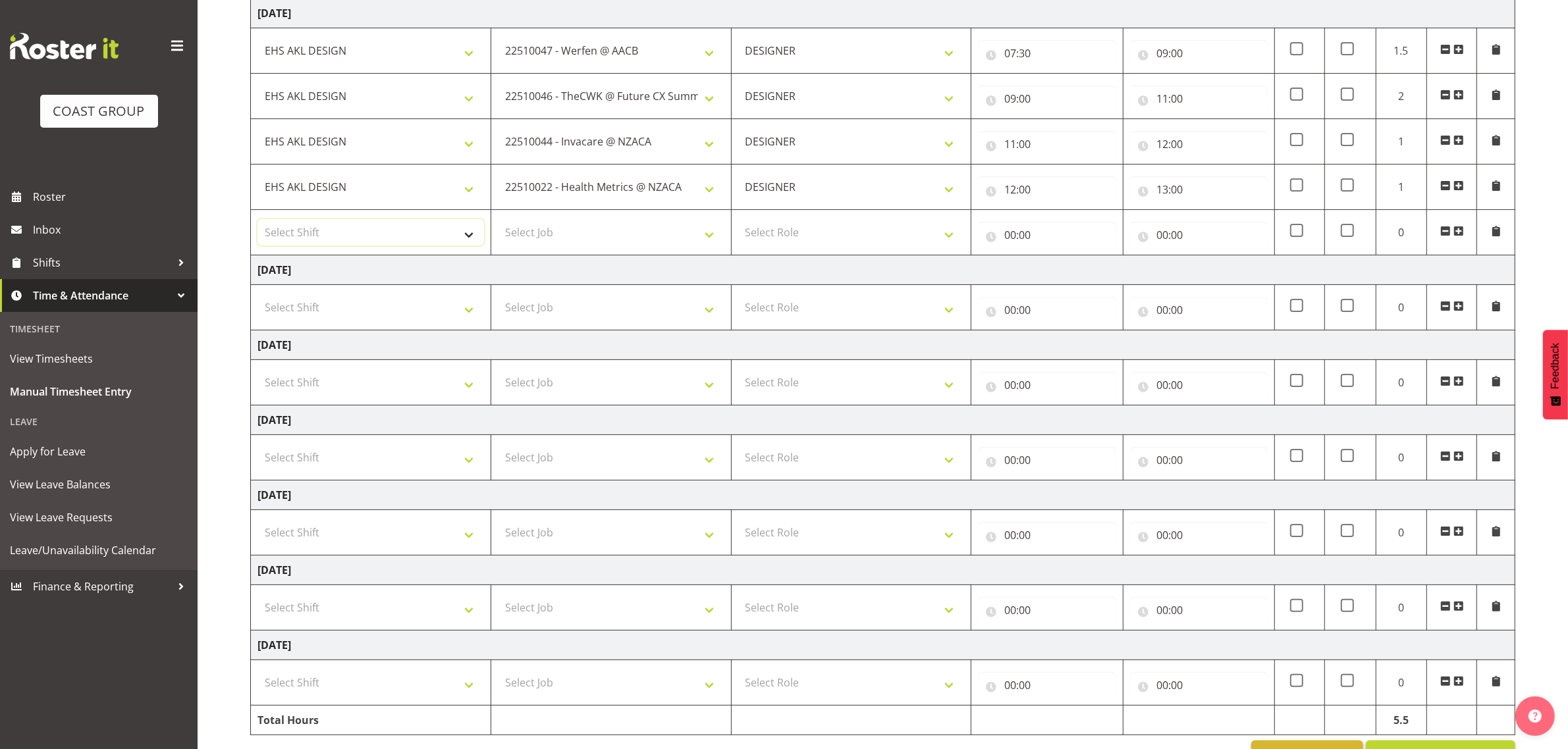
click at [377, 231] on select "Select Shift D+B @ [PERSON_NAME] D+B Build D+B Build NZACA D+B Build Tech Day […" at bounding box center [370, 232] width 226 height 27
select select "1321"
click at [257, 220] on select "Select Shift D+B @ [PERSON_NAME] D+B Build D+B Build NZACA D+B Build Tech Day […" at bounding box center [370, 232] width 226 height 27
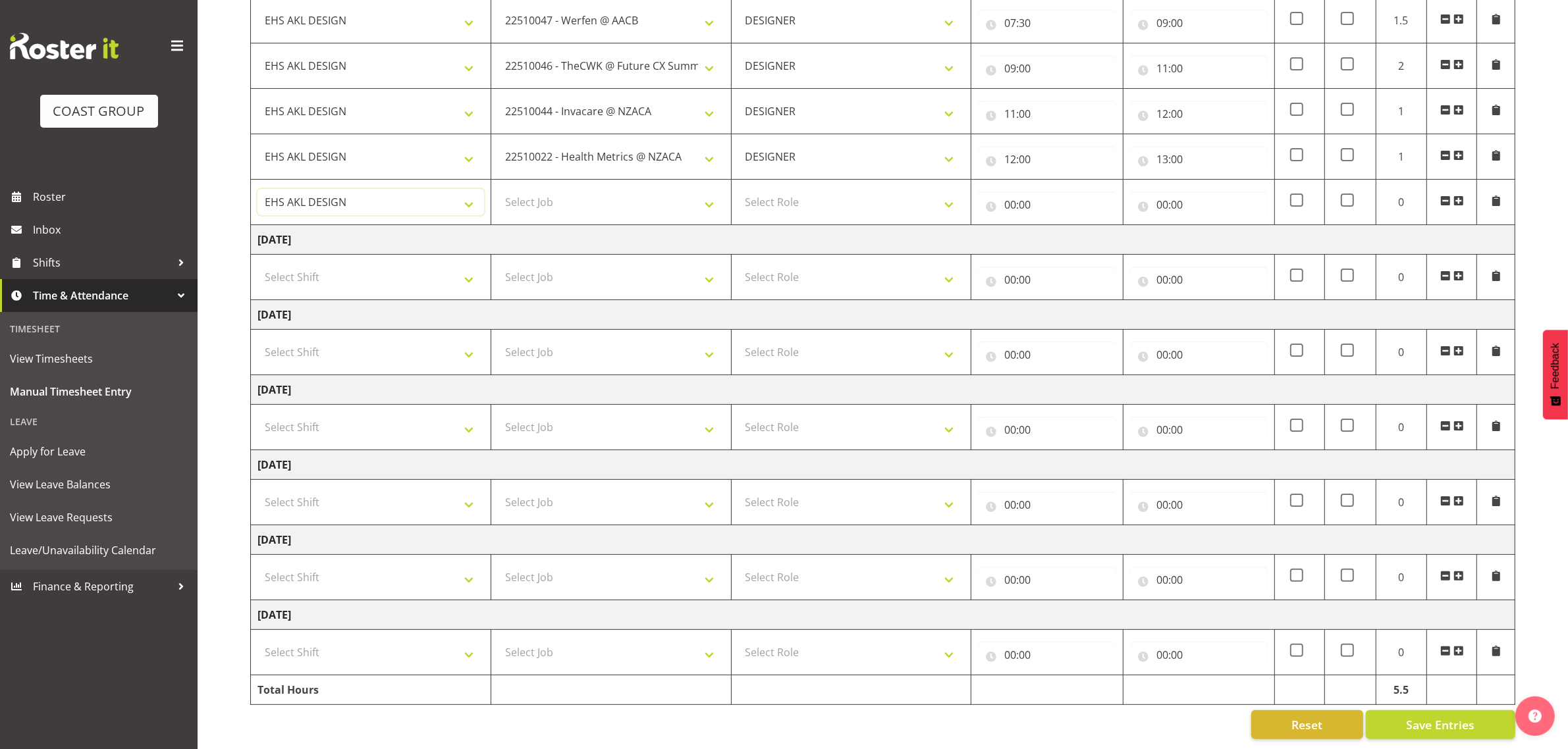
scroll to position [255, 0]
click at [583, 189] on select "Select Job 1 Carlton Events 1 [PERSON_NAME][GEOGRAPHIC_DATA] 1 [PERSON_NAME][GE…" at bounding box center [611, 202] width 226 height 27
select select "10785"
click at [826, 189] on select "Select Role DESIGNER Designer" at bounding box center [851, 202] width 226 height 27
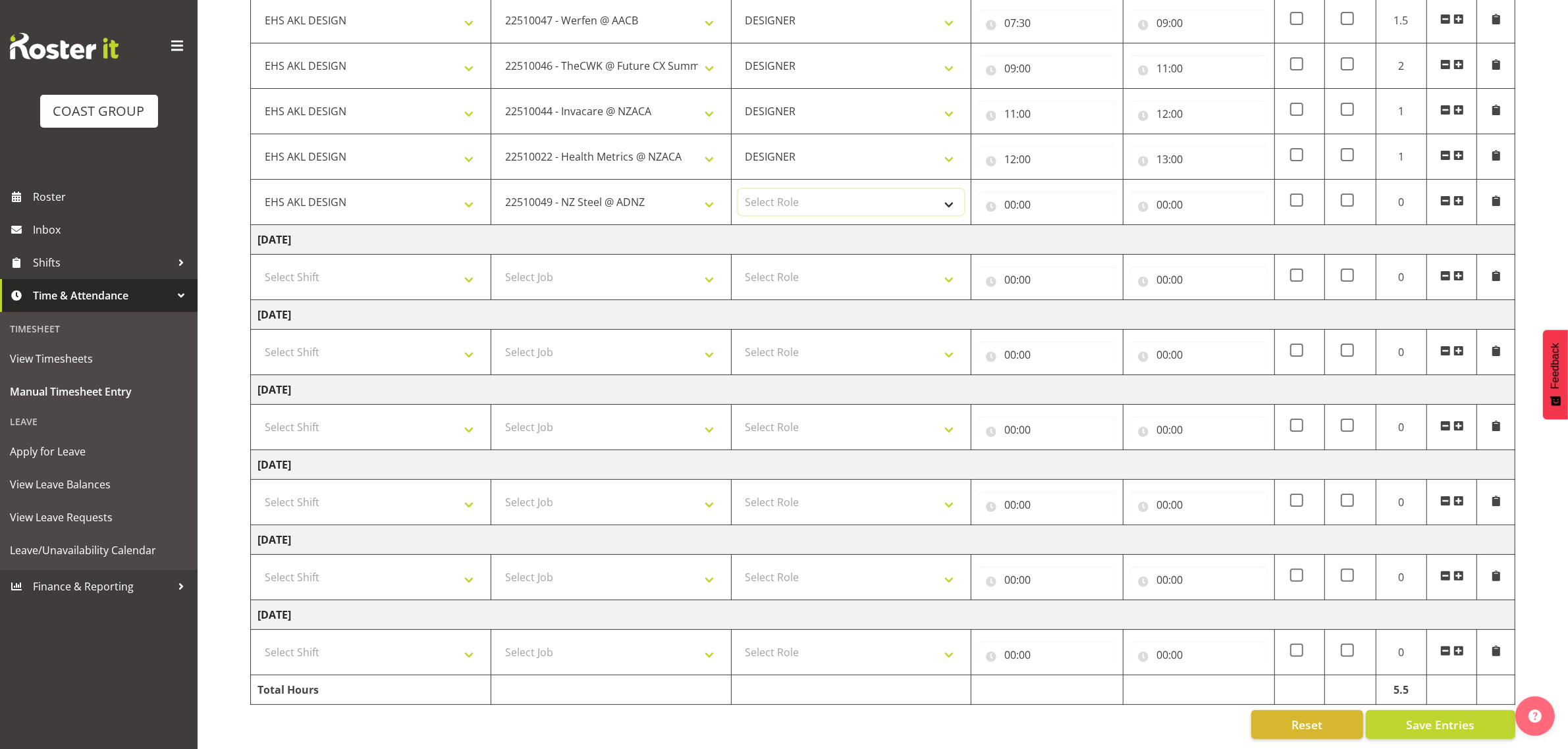
select select "215"
click at [738, 189] on select "Select Role DESIGNER Designer" at bounding box center [851, 202] width 226 height 27
click at [1020, 191] on input "00:00" at bounding box center [1046, 205] width 137 height 27
click at [1065, 226] on select "00 01 02 03 04 05 06 07 08 09 10 11 12 13 14 15 16 17 18 19 20 21 22 23" at bounding box center [1068, 239] width 30 height 27
select select "13"
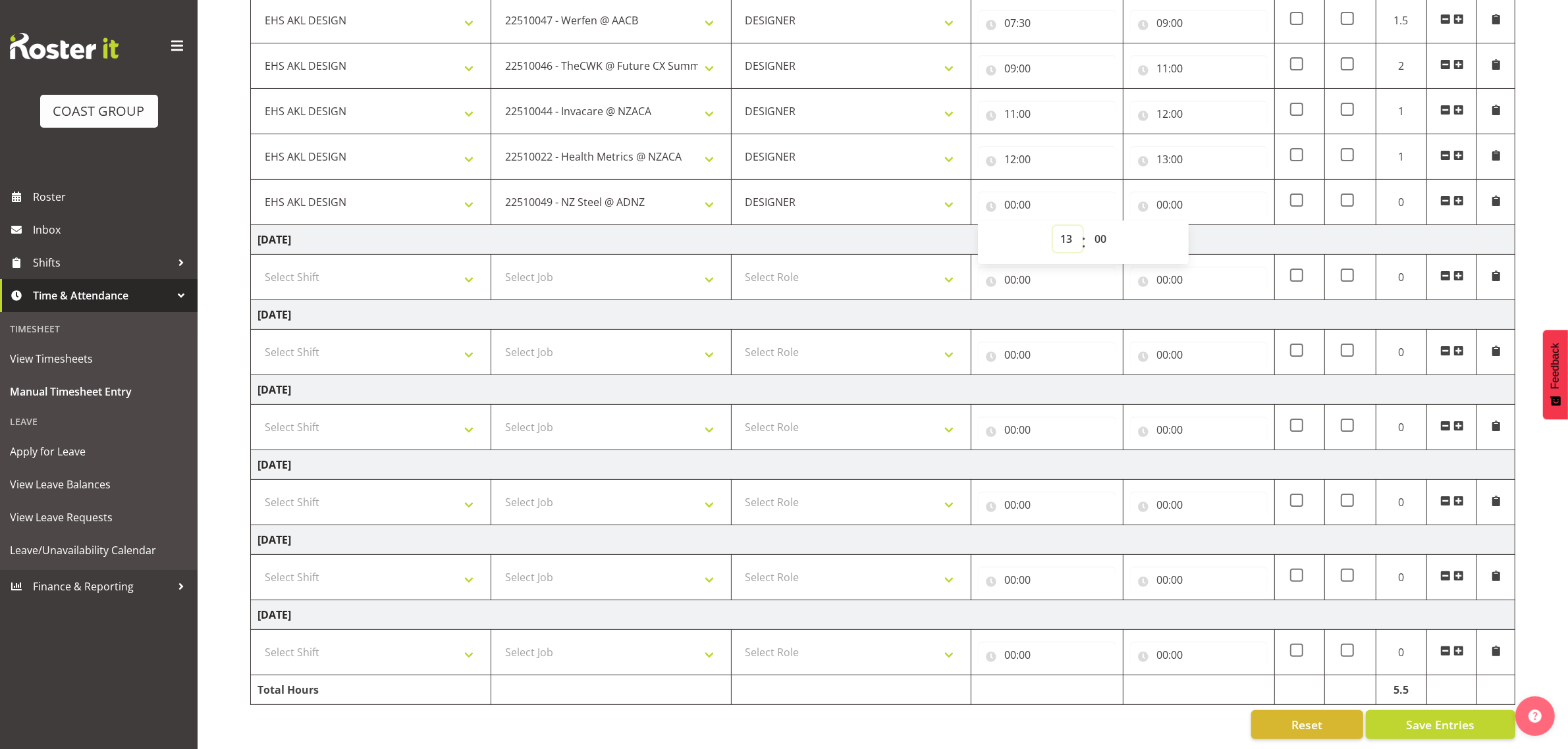
click at [1053, 226] on select "00 01 02 03 04 05 06 07 08 09 10 11 12 13 14 15 16 17 18 19 20 21 22 23" at bounding box center [1068, 239] width 30 height 27
type input "13:00"
click at [1170, 192] on input "00:00" at bounding box center [1198, 205] width 137 height 27
click at [1222, 229] on select "00 01 02 03 04 05 06 07 08 09 10 11 12 13 14 15 16 17 18 19 20 21 22 23" at bounding box center [1220, 239] width 30 height 27
select select "14"
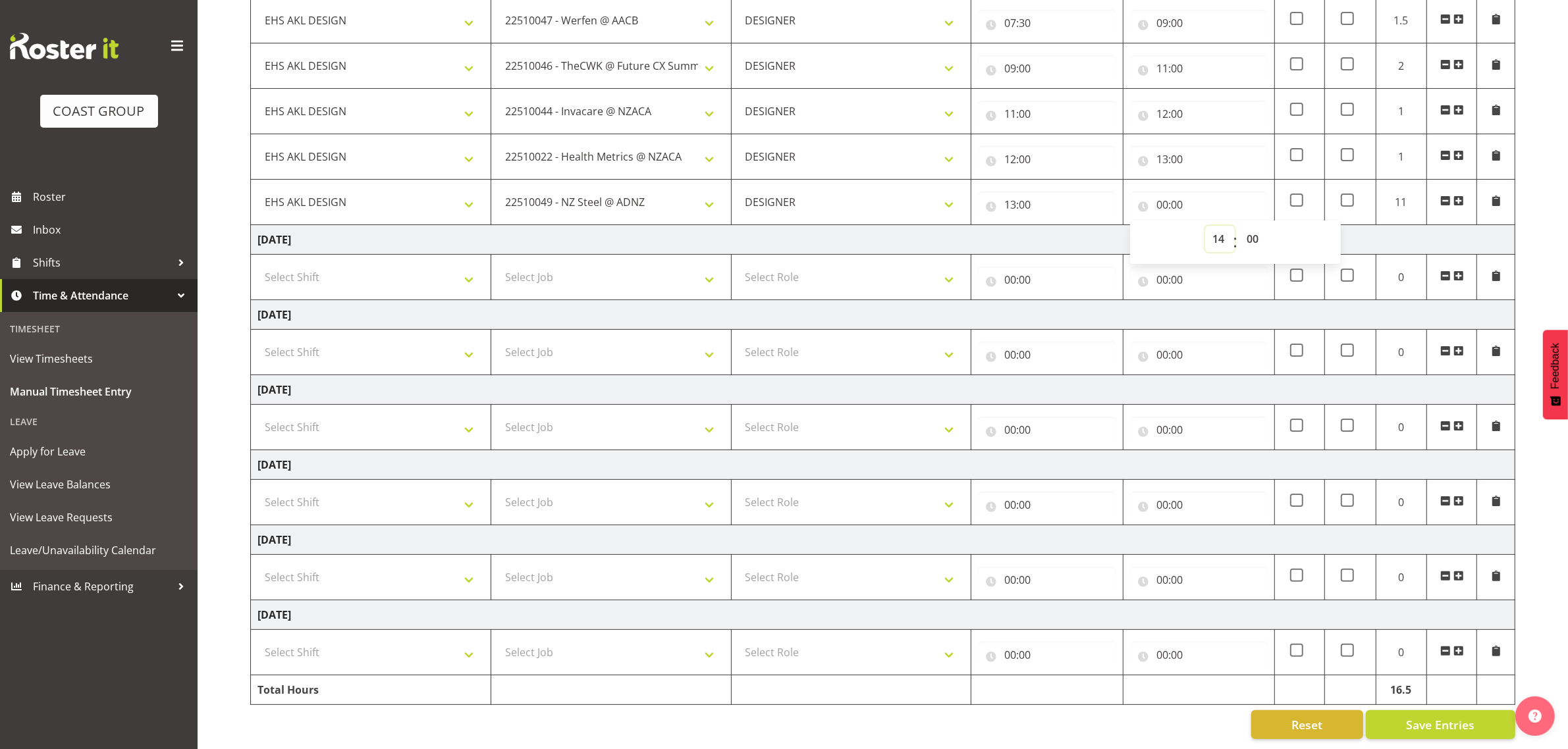
click at [1205, 226] on select "00 01 02 03 04 05 06 07 08 09 10 11 12 13 14 15 16 17 18 19 20 21 22 23" at bounding box center [1220, 239] width 30 height 27
type input "14:00"
click at [1248, 226] on select "00 01 02 03 04 05 06 07 08 09 10 11 12 13 14 15 16 17 18 19 20 21 22 23 24 25 2…" at bounding box center [1254, 239] width 30 height 27
select select "30"
click at [1239, 226] on select "00 01 02 03 04 05 06 07 08 09 10 11 12 13 14 15 16 17 18 19 20 21 22 23 24 25 2…" at bounding box center [1254, 239] width 30 height 27
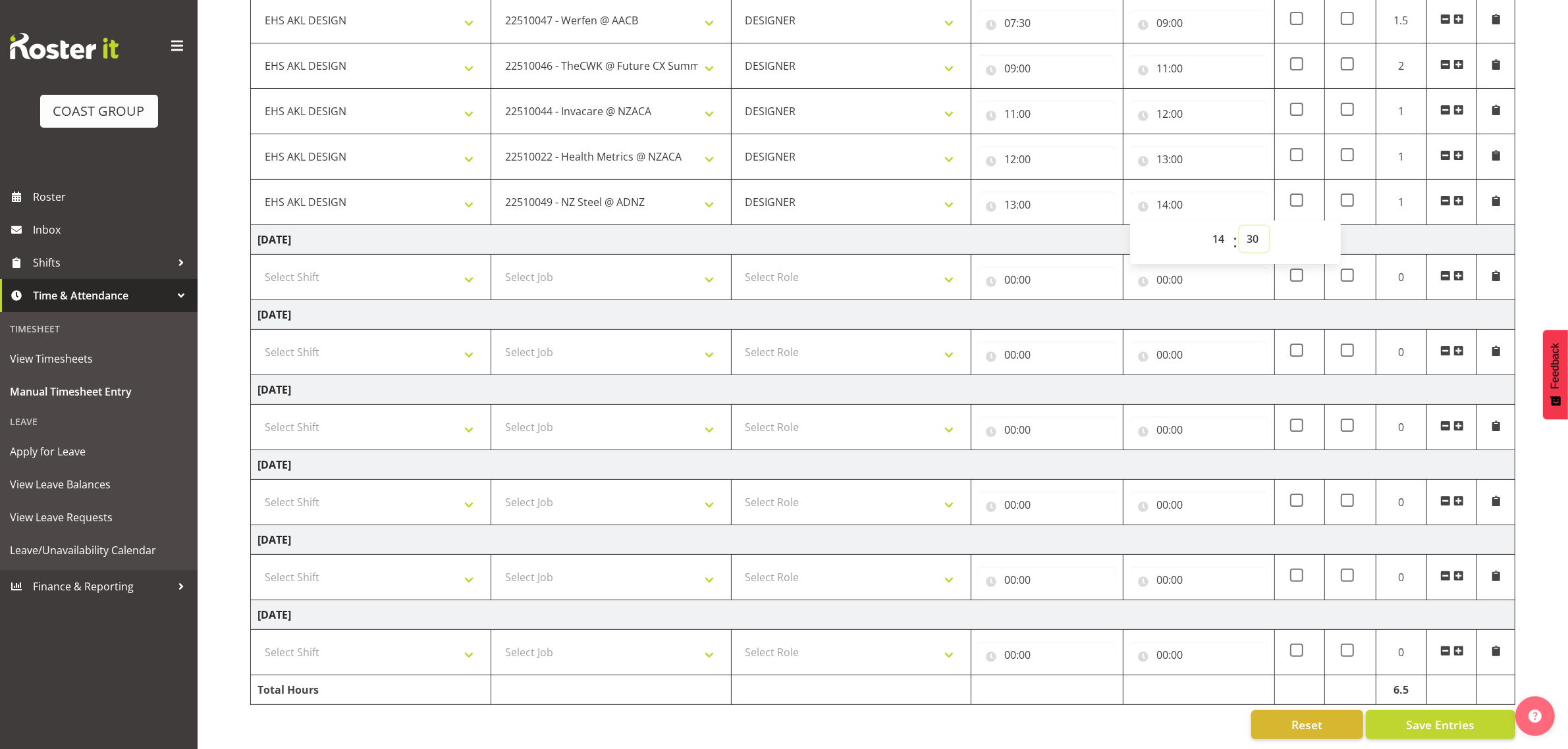
type input "14:30"
click at [1464, 189] on td at bounding box center [1451, 202] width 51 height 46
click at [1456, 196] on span at bounding box center [1458, 201] width 11 height 11
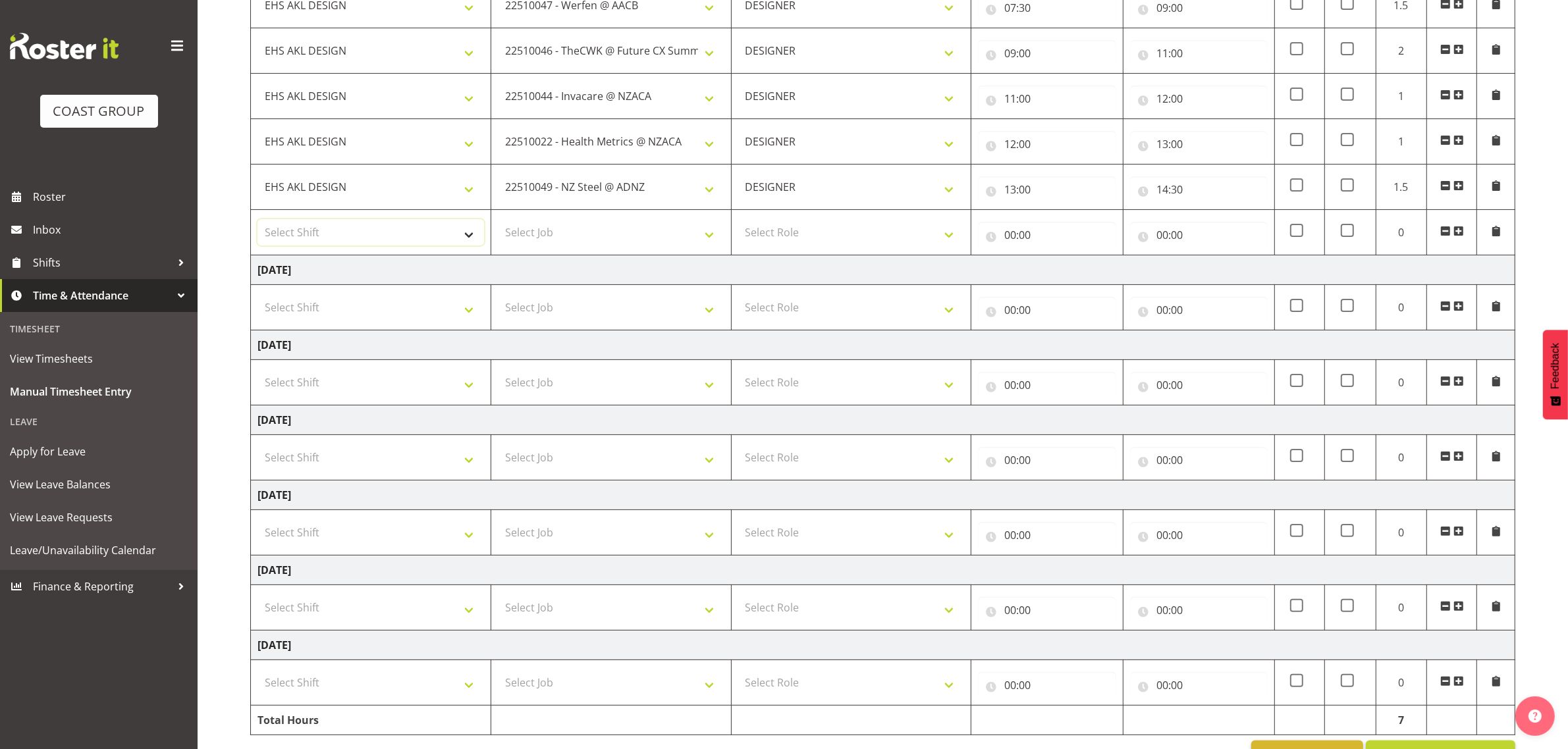
click at [405, 241] on select "Select Shift D+B @ [PERSON_NAME] D+B Build D+B Build NZACA D+B Build Tech Day […" at bounding box center [370, 232] width 226 height 27
select select "1321"
click at [257, 221] on select "Select Shift D+B @ [PERSON_NAME] D+B Build D+B Build NZACA D+B Build Tech Day […" at bounding box center [370, 232] width 226 height 27
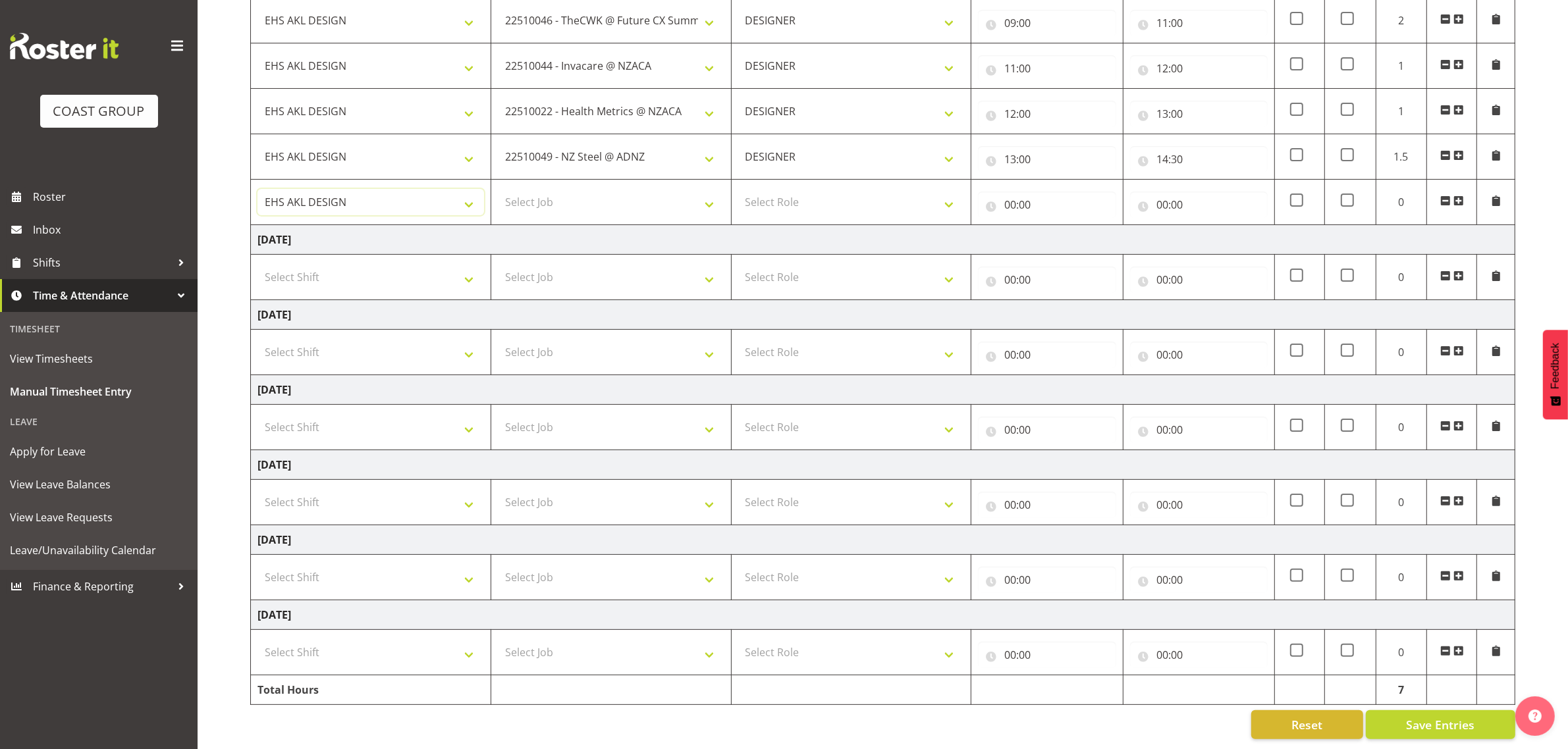
scroll to position [301, 0]
click at [601, 195] on select "Select Job 1 Carlton Events 1 [PERSON_NAME][GEOGRAPHIC_DATA] 1 [PERSON_NAME][GE…" at bounding box center [611, 202] width 226 height 27
click at [613, 180] on td "Select Job 1 Carlton Events 1 [PERSON_NAME][GEOGRAPHIC_DATA] 1 [PERSON_NAME][GE…" at bounding box center [610, 202] width 241 height 46
click at [607, 192] on select "Select Job 1 Carlton Events 1 [PERSON_NAME][GEOGRAPHIC_DATA] 1 [PERSON_NAME][GE…" at bounding box center [611, 202] width 226 height 27
click at [498, 189] on select "Select Job 1 Carlton Events 1 [PERSON_NAME][GEOGRAPHIC_DATA] 1 [PERSON_NAME][GE…" at bounding box center [611, 202] width 226 height 27
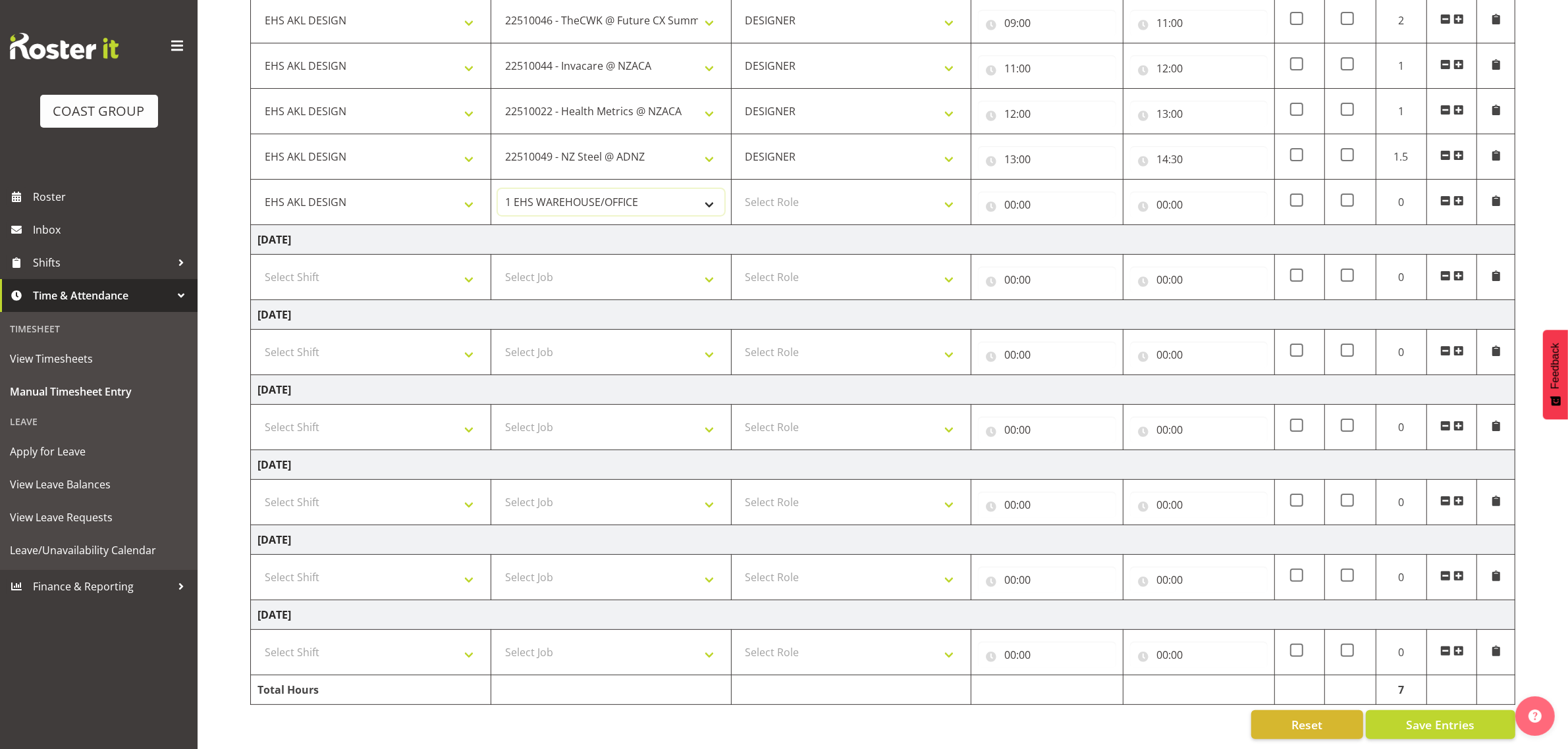
click at [590, 192] on select "1 Carlton Events 1 [PERSON_NAME] 1 [PERSON_NAME][GEOGRAPHIC_DATA] 1 EHS WAREHOU…" at bounding box center [611, 202] width 226 height 27
select select "10290"
click at [498, 189] on select "1 Carlton Events 1 [PERSON_NAME] 1 [PERSON_NAME][GEOGRAPHIC_DATA] 1 EHS WAREHOU…" at bounding box center [611, 202] width 226 height 27
drag, startPoint x: 795, startPoint y: 189, endPoint x: 795, endPoint y: 196, distance: 7.0
click at [795, 189] on select "Select Role DESIGNER Designer" at bounding box center [851, 202] width 226 height 27
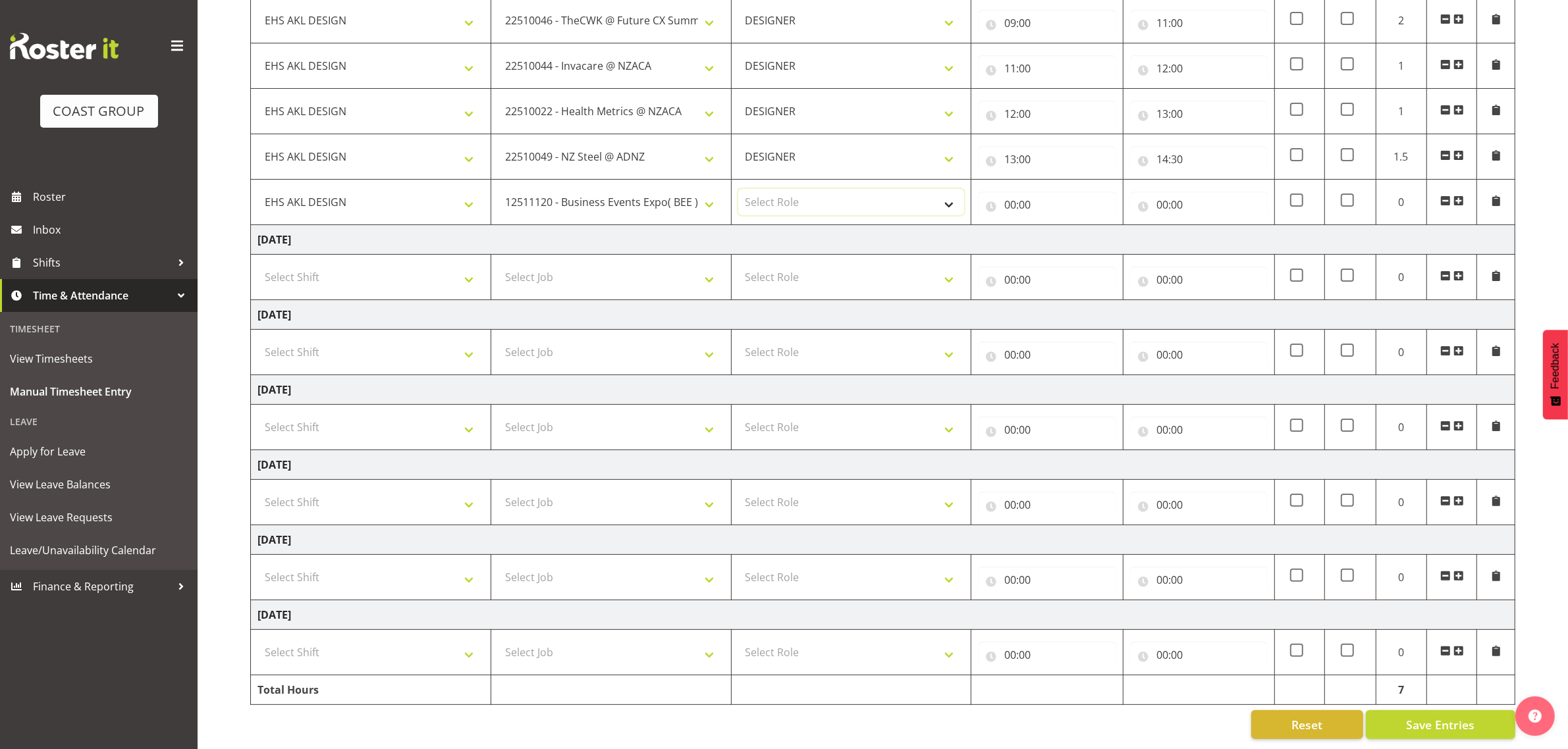
select select "215"
click at [738, 189] on select "Select Role DESIGNER Designer" at bounding box center [851, 202] width 226 height 27
click at [1012, 192] on input "00:00" at bounding box center [1046, 205] width 137 height 27
click at [1061, 226] on select "00 01 02 03 04 05 06 07 08 09 10 11 12 13 14 15 16 17 18 19 20 21 22 23" at bounding box center [1068, 239] width 30 height 27
select select "14"
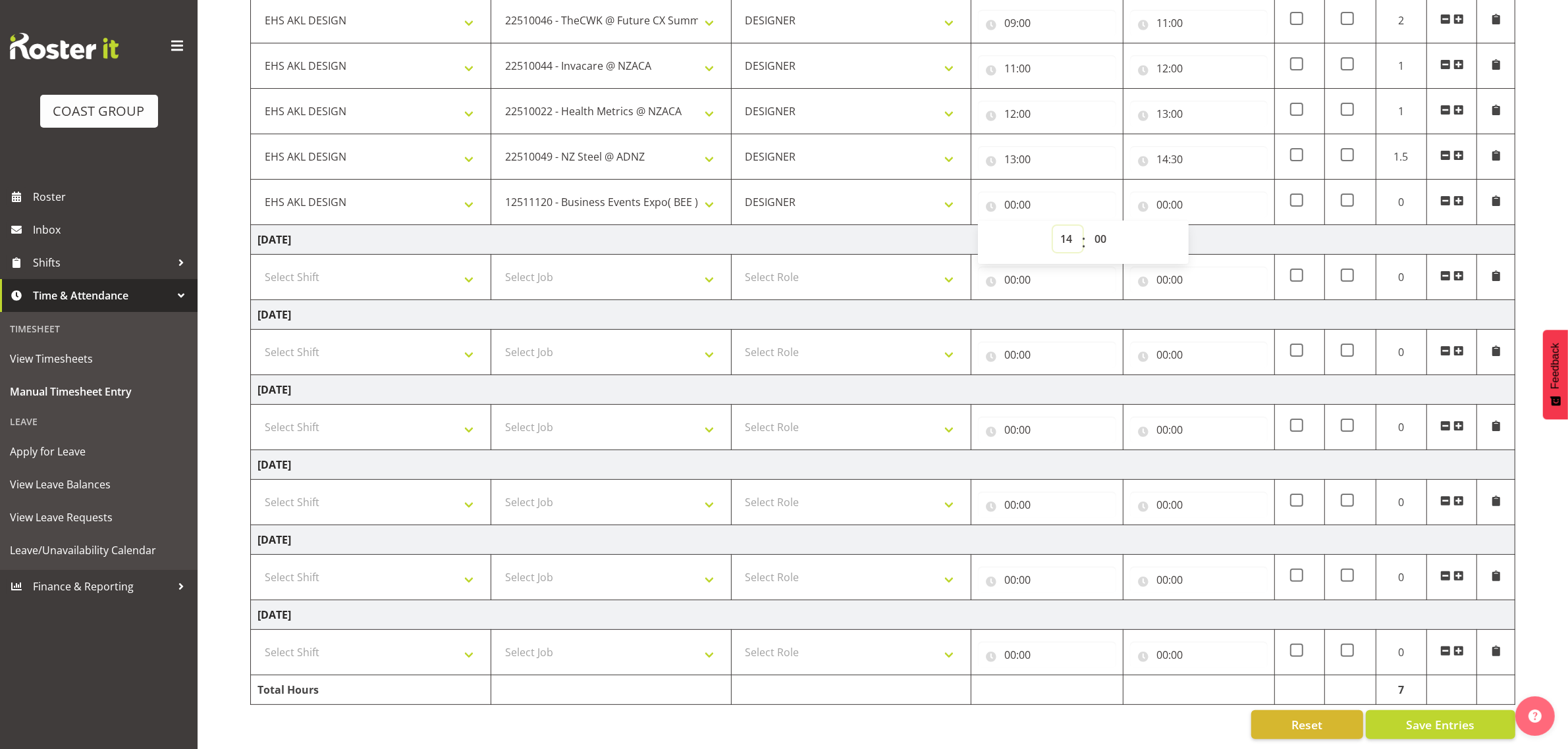
click at [1053, 226] on select "00 01 02 03 04 05 06 07 08 09 10 11 12 13 14 15 16 17 18 19 20 21 22 23" at bounding box center [1068, 239] width 30 height 27
type input "14:00"
click at [1098, 226] on select "00 01 02 03 04 05 06 07 08 09 10 11 12 13 14 15 16 17 18 19 20 21 22 23 24 25 2…" at bounding box center [1102, 239] width 30 height 27
select select "30"
click at [1087, 226] on select "00 01 02 03 04 05 06 07 08 09 10 11 12 13 14 15 16 17 18 19 20 21 22 23 24 25 2…" at bounding box center [1102, 239] width 30 height 27
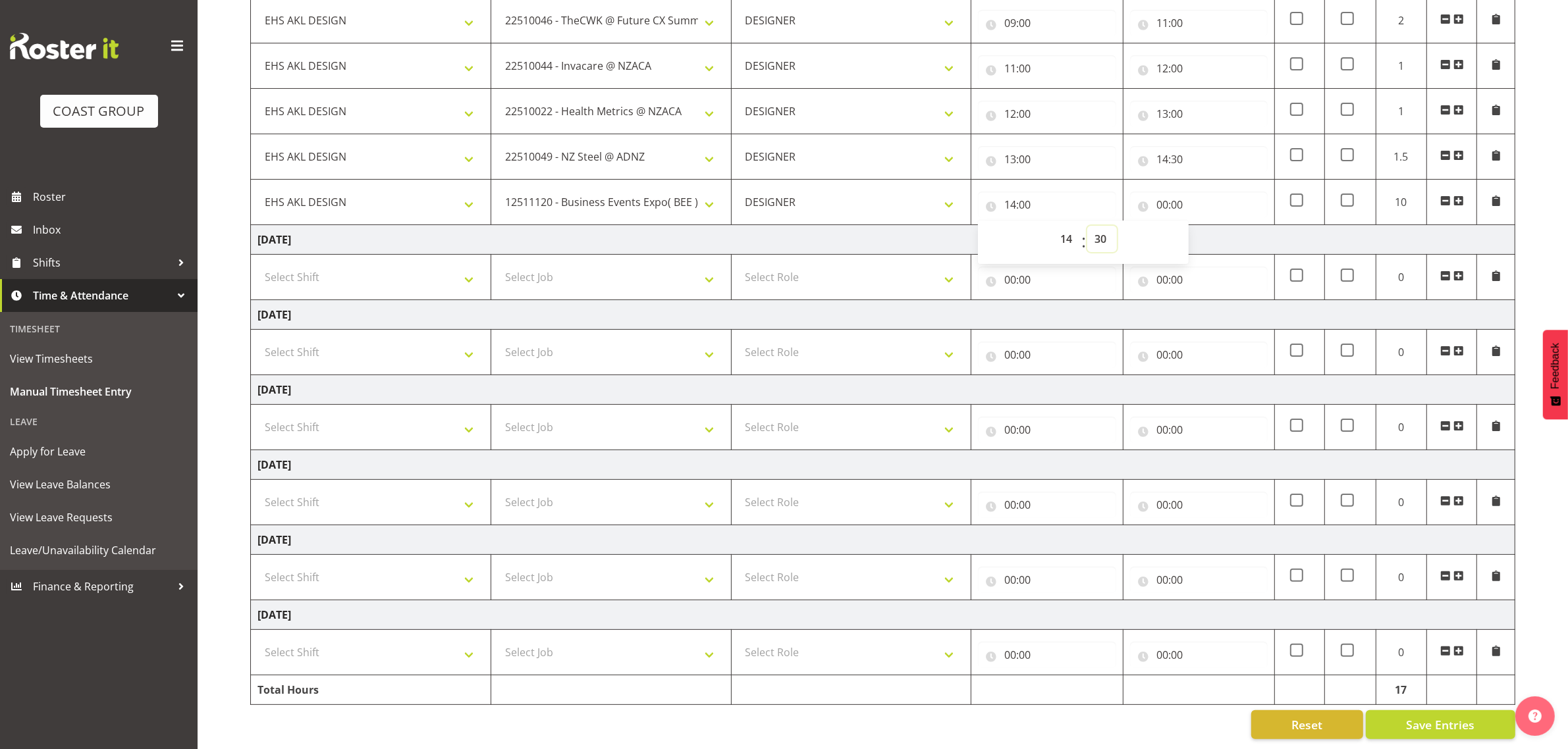
type input "14:30"
click at [1169, 191] on input "00:00" at bounding box center [1198, 205] width 137 height 27
click at [1222, 227] on select "00 01 02 03 04 05 06 07 08 09 10 11 12 13 14 15 16 17 18 19 20 21 22 23" at bounding box center [1220, 239] width 30 height 27
select select "15"
click at [1205, 226] on select "00 01 02 03 04 05 06 07 08 09 10 11 12 13 14 15 16 17 18 19 20 21 22 23" at bounding box center [1220, 239] width 30 height 27
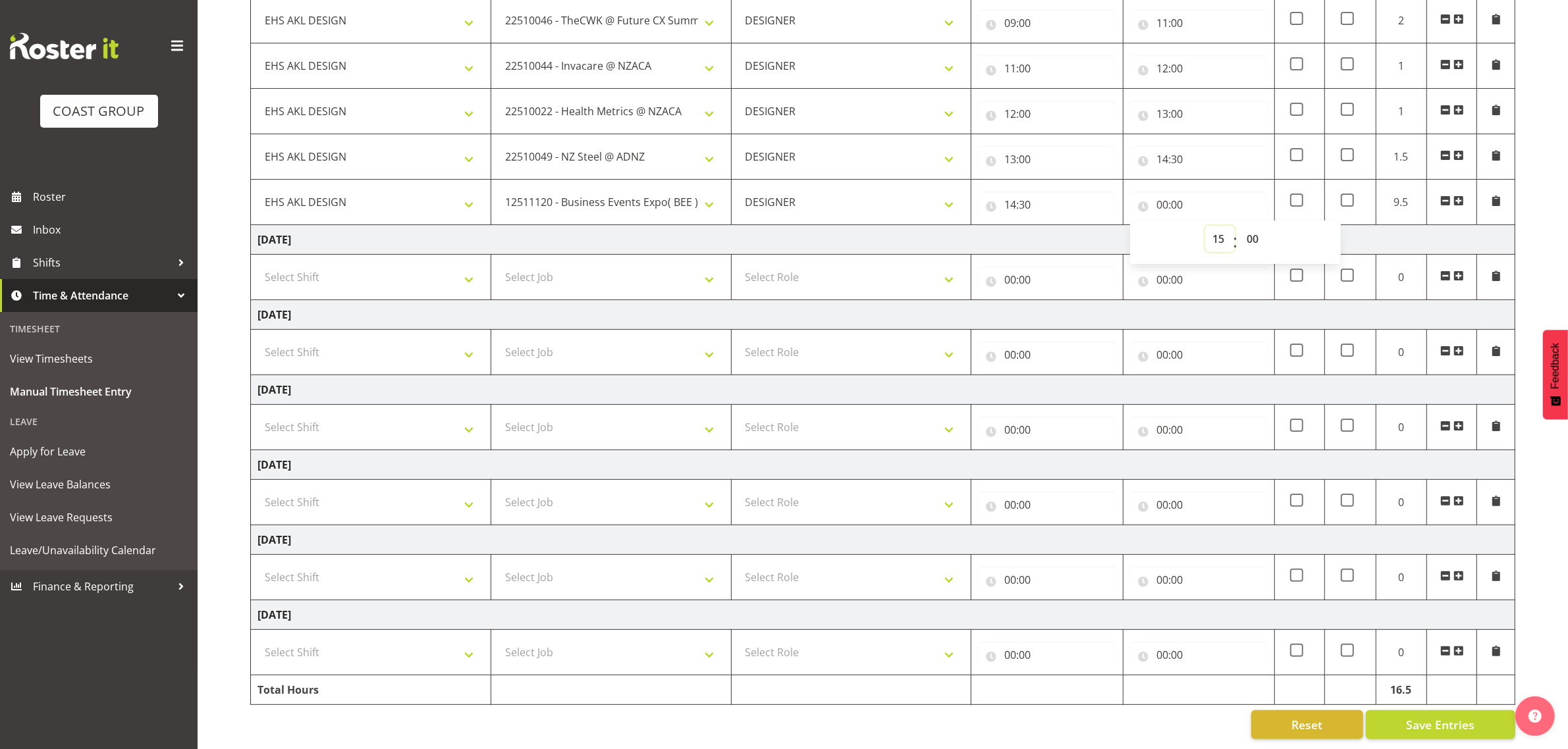
type input "15:00"
click at [1256, 226] on select "00 01 02 03 04 05 06 07 08 09 10 11 12 13 14 15 16 17 18 19 20 21 22 23 24 25 2…" at bounding box center [1254, 239] width 30 height 27
select select "30"
click at [1239, 226] on select "00 01 02 03 04 05 06 07 08 09 10 11 12 13 14 15 16 17 18 19 20 21 22 23 24 25 2…" at bounding box center [1254, 239] width 30 height 27
type input "15:30"
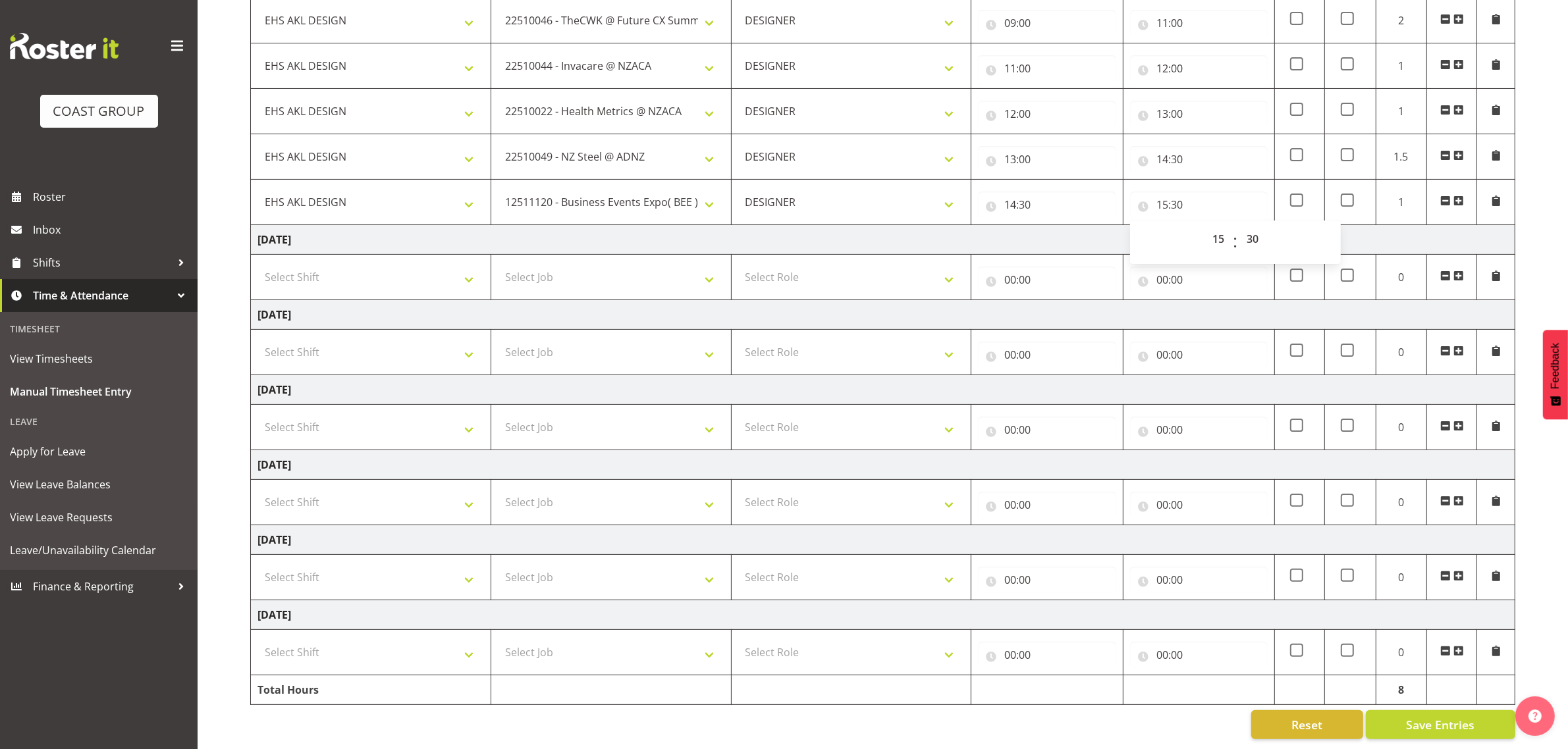
click at [1458, 196] on span at bounding box center [1458, 201] width 11 height 11
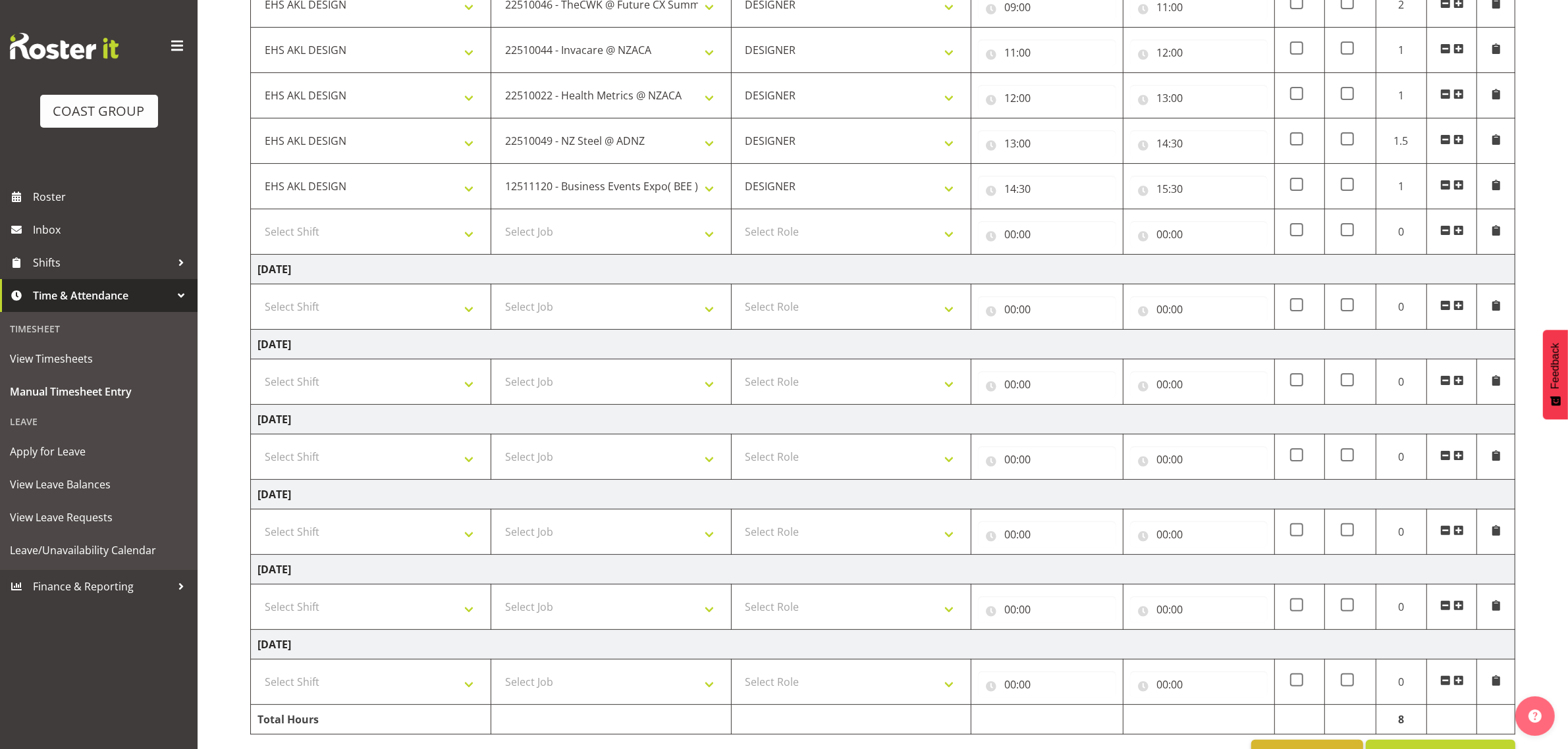
click at [340, 219] on td "Select Shift D+B @ [PERSON_NAME] D+B Build D+B Build NZACA D+B Build Tech Day […" at bounding box center [370, 232] width 241 height 46
click at [393, 216] on td "Select Shift D+B @ [PERSON_NAME] D+B Build D+B Build NZACA D+B Build Tech Day […" at bounding box center [370, 232] width 241 height 46
click at [393, 227] on select "Select Shift D+B @ [PERSON_NAME] D+B Build D+B Build NZACA D+B Build Tech Day […" at bounding box center [370, 232] width 226 height 27
select select "1321"
click at [257, 220] on select "Select Shift D+B @ [PERSON_NAME] D+B Build D+B Build NZACA D+B Build Tech Day […" at bounding box center [370, 232] width 226 height 27
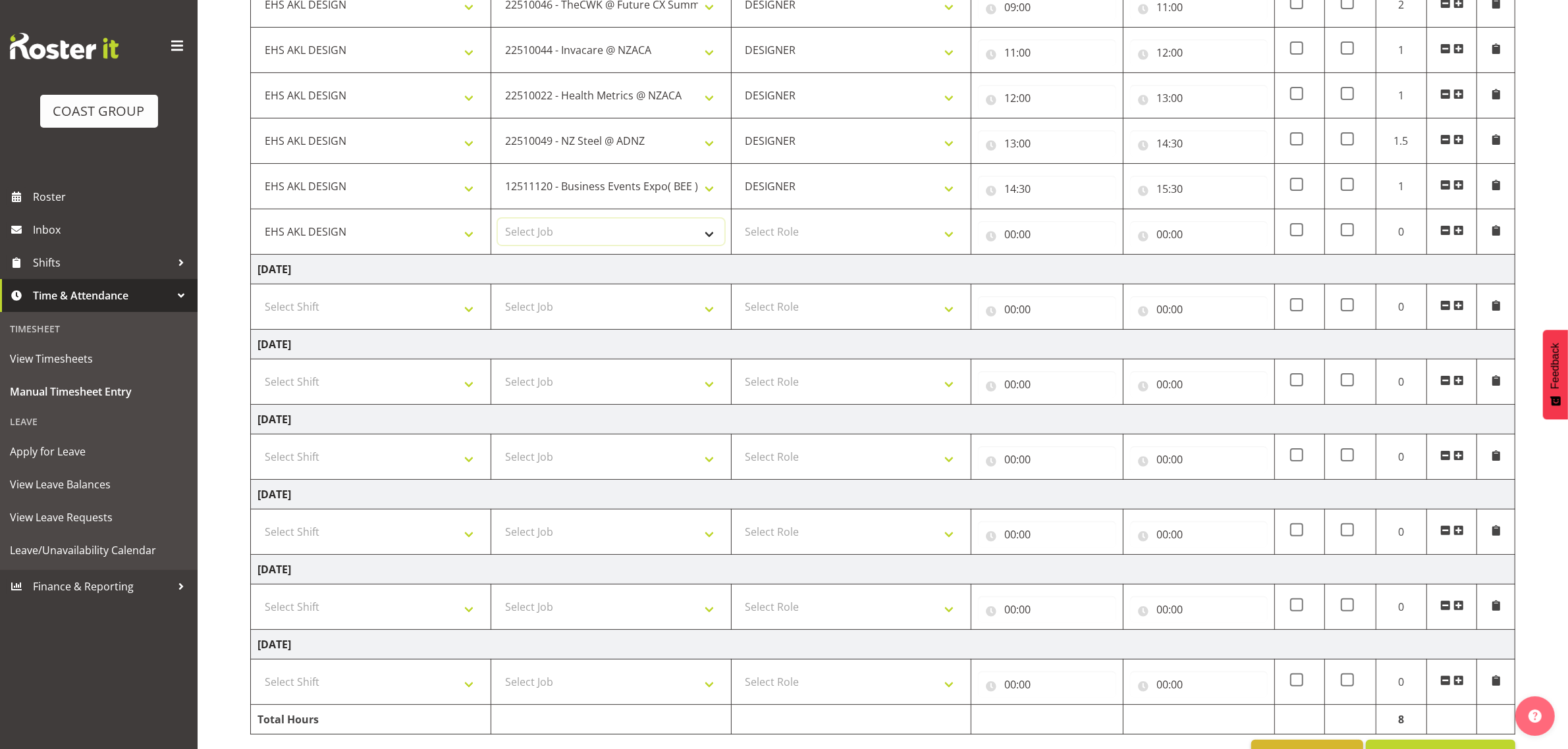
click at [562, 232] on select "Select Job 1 Carlton Events 1 [PERSON_NAME][GEOGRAPHIC_DATA] 1 [PERSON_NAME][GE…" at bounding box center [611, 232] width 226 height 27
click at [603, 239] on select "Select Job 1 Carlton Events 1 [PERSON_NAME][GEOGRAPHIC_DATA] 1 [PERSON_NAME][GE…" at bounding box center [611, 232] width 226 height 27
select select "9339"
click at [498, 220] on select "Select Job 1 Carlton Events 1 [PERSON_NAME][GEOGRAPHIC_DATA] 1 [PERSON_NAME][GE…" at bounding box center [611, 232] width 226 height 27
click at [810, 238] on select "Select Role DESIGNER Designer" at bounding box center [851, 232] width 226 height 27
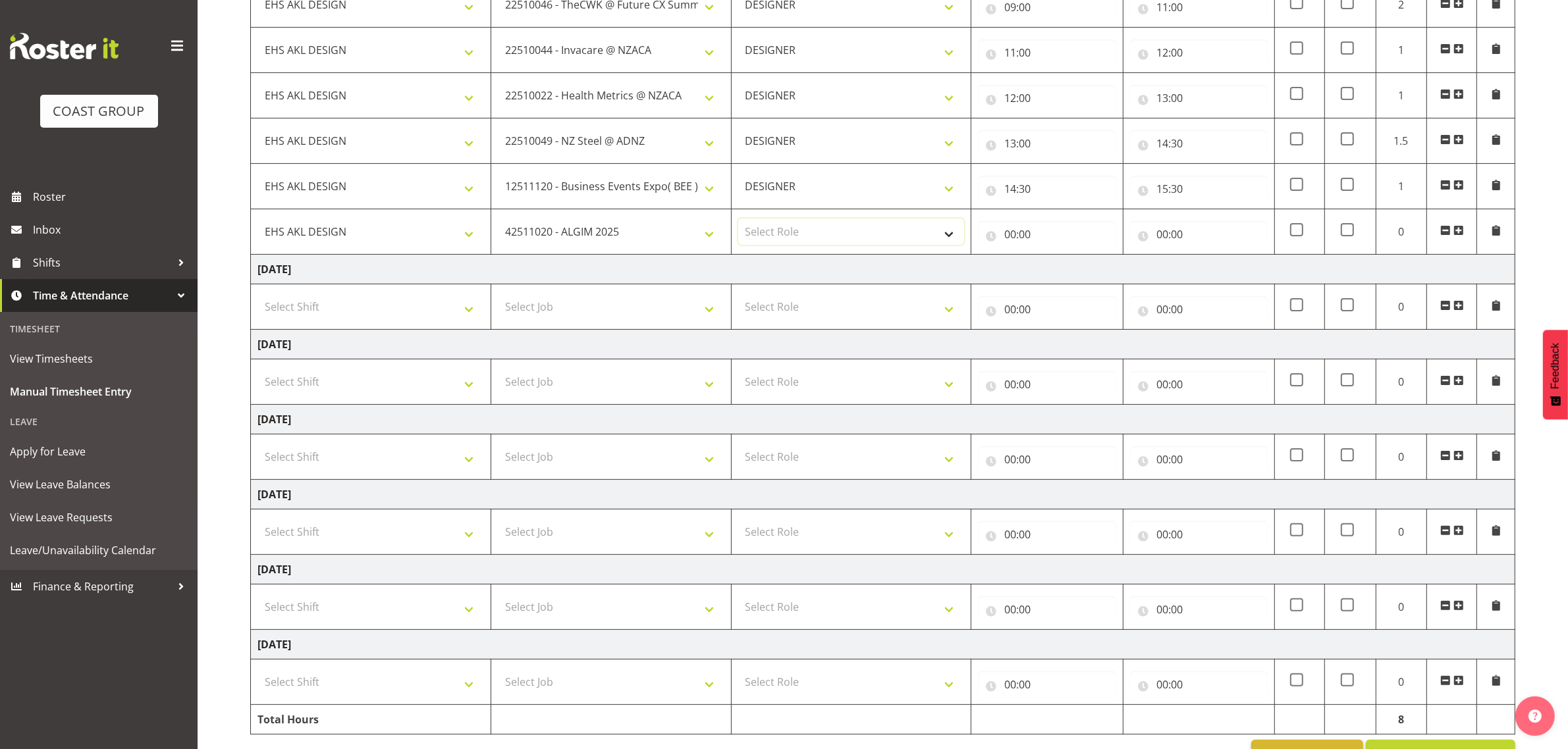
select select "215"
click at [738, 220] on select "Select Role DESIGNER Designer" at bounding box center [851, 232] width 226 height 27
click at [1020, 228] on input "00:00" at bounding box center [1046, 235] width 137 height 27
click at [1071, 268] on select "00 01 02 03 04 05 06 07 08 09 10 11 12 13 14 15 16 17 18 19 20 21 22 23" at bounding box center [1068, 269] width 30 height 27
select select "15"
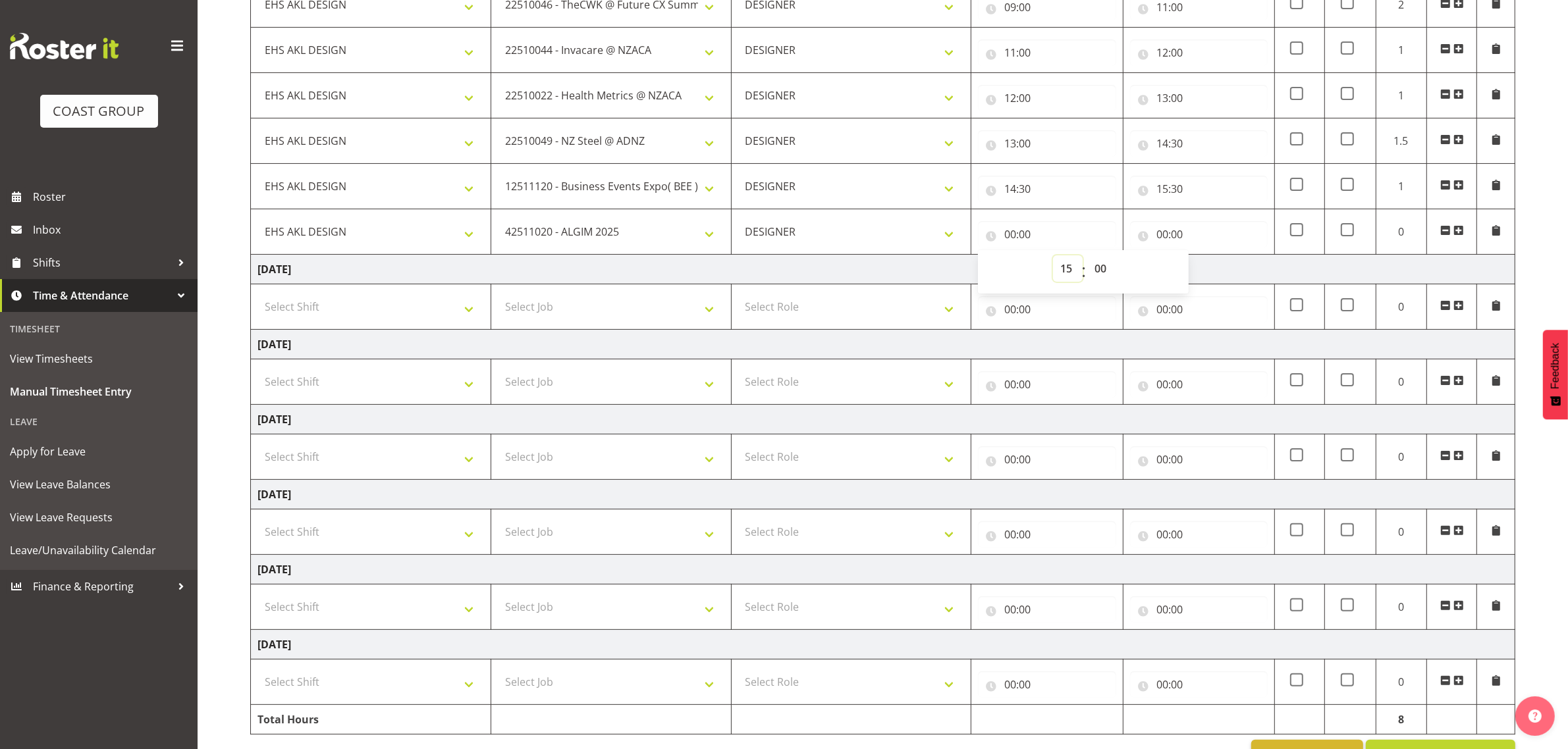
click at [1053, 257] on select "00 01 02 03 04 05 06 07 08 09 10 11 12 13 14 15 16 17 18 19 20 21 22 23" at bounding box center [1068, 269] width 30 height 27
type input "15:00"
click at [1101, 264] on select "00 01 02 03 04 05 06 07 08 09 10 11 12 13 14 15 16 17 18 19 20 21 22 23 24 25 2…" at bounding box center [1102, 269] width 30 height 27
select select "30"
click at [1087, 257] on select "00 01 02 03 04 05 06 07 08 09 10 11 12 13 14 15 16 17 18 19 20 21 22 23 24 25 2…" at bounding box center [1102, 269] width 30 height 27
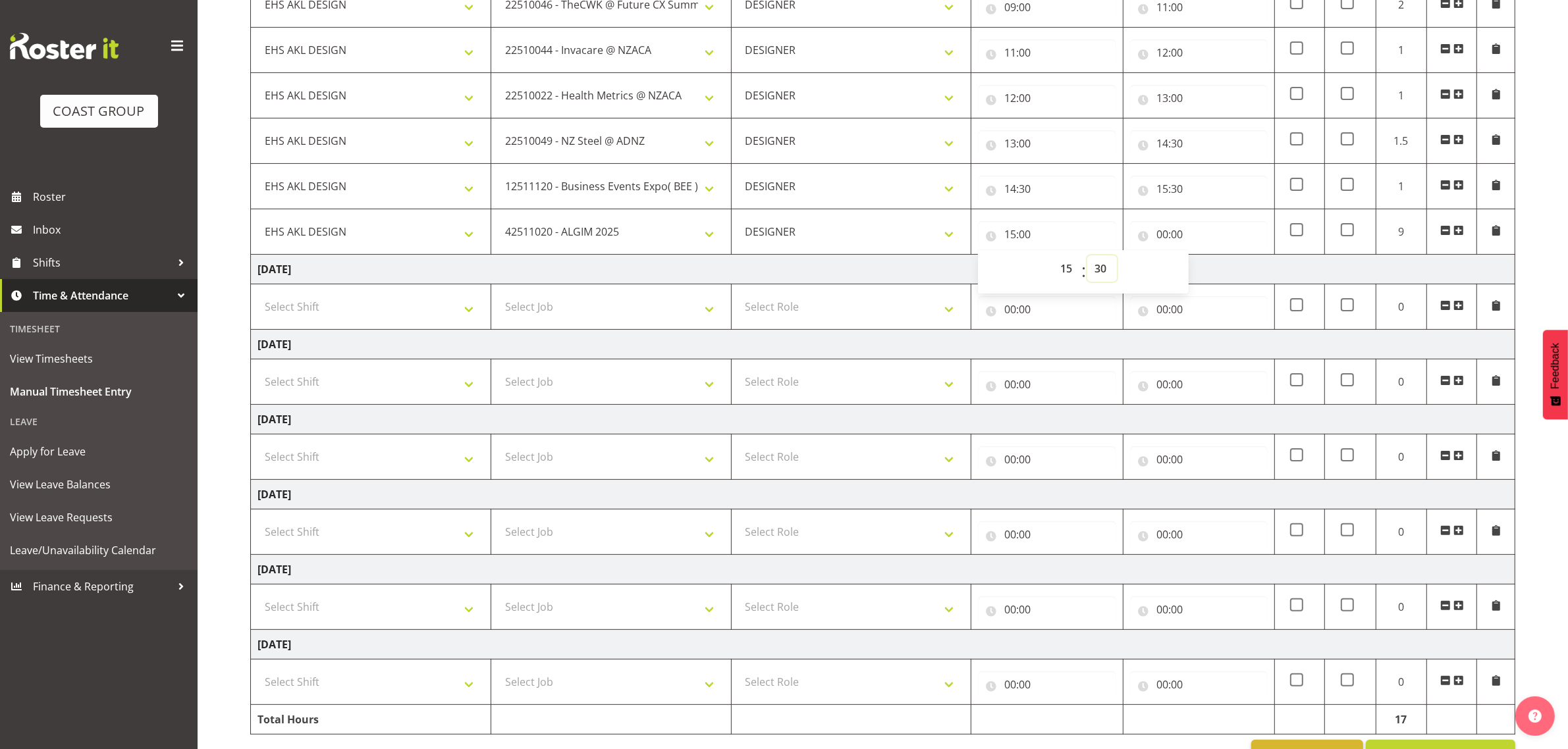
type input "15:30"
click at [1171, 228] on input "00:00" at bounding box center [1198, 235] width 137 height 27
drag, startPoint x: 1218, startPoint y: 261, endPoint x: 1222, endPoint y: 277, distance: 16.5
click at [1218, 261] on select "00 01 02 03 04 05 06 07 08 09 10 11 12 13 14 15 16 17 18 19 20 21 22 23" at bounding box center [1220, 269] width 30 height 27
select select "16"
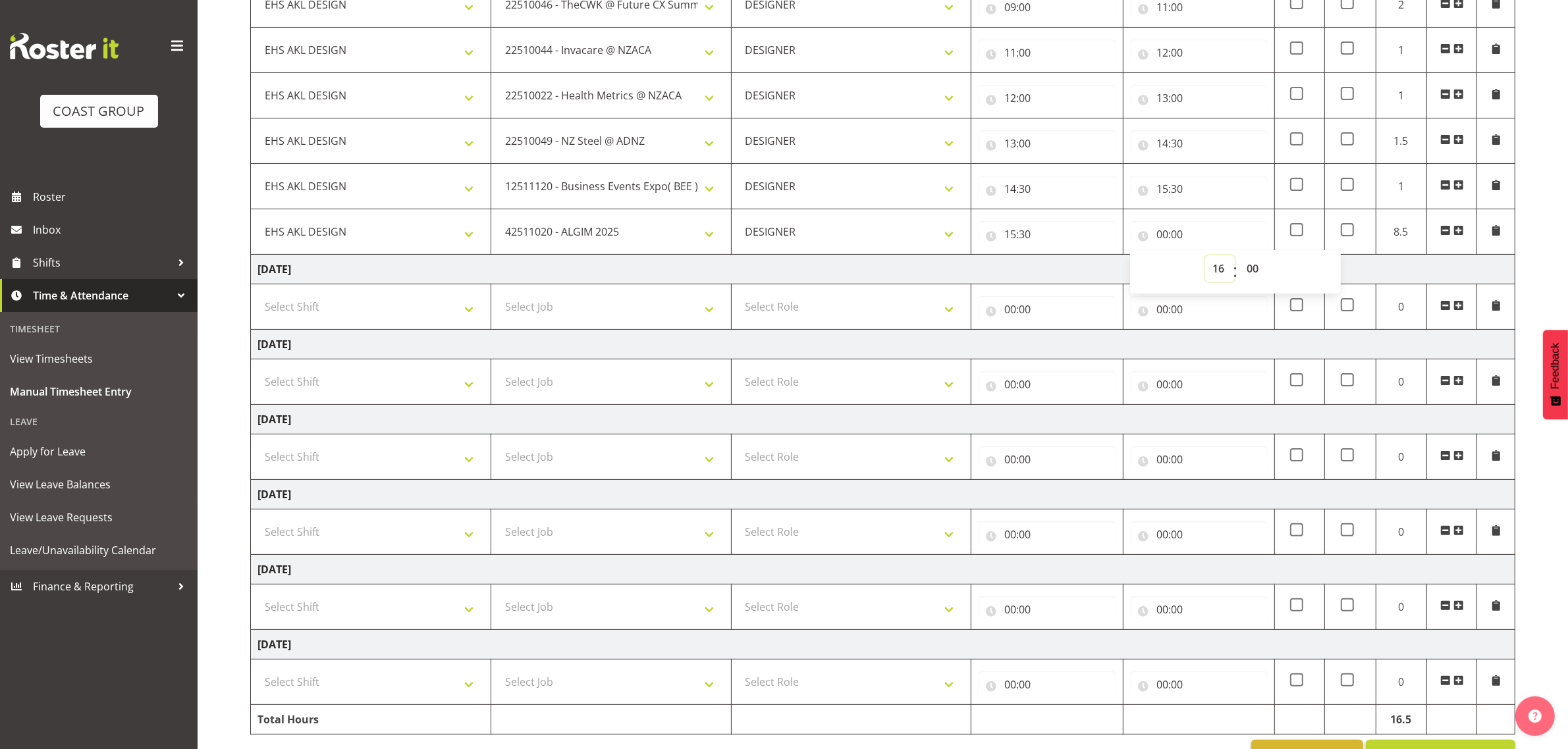
click at [1205, 257] on select "00 01 02 03 04 05 06 07 08 09 10 11 12 13 14 15 16 17 18 19 20 21 22 23" at bounding box center [1220, 269] width 30 height 27
type input "16:00"
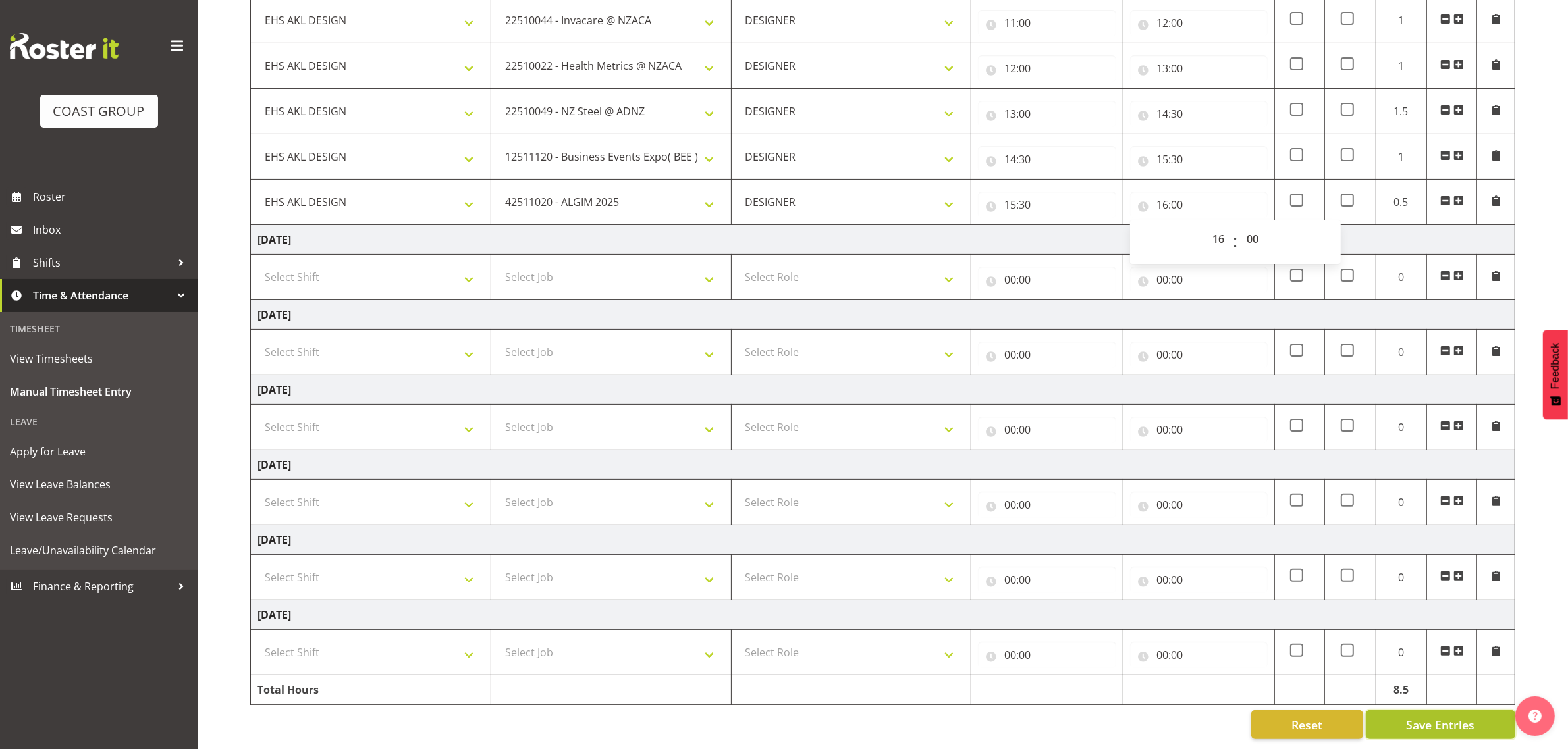
click at [1448, 717] on span "Save Entries" at bounding box center [1440, 725] width 68 height 17
